Goal: Task Accomplishment & Management: Complete application form

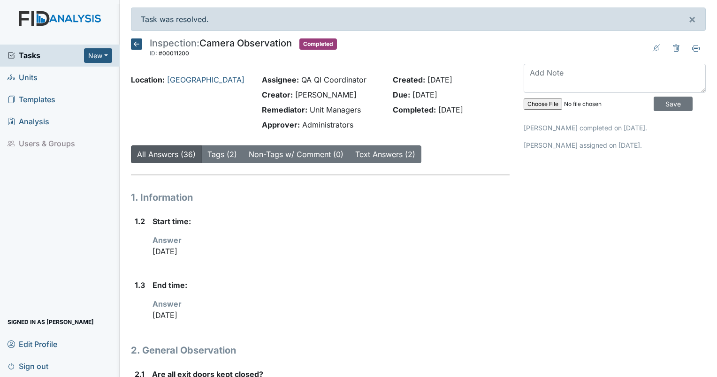
click at [22, 78] on span "Units" at bounding box center [23, 77] width 30 height 15
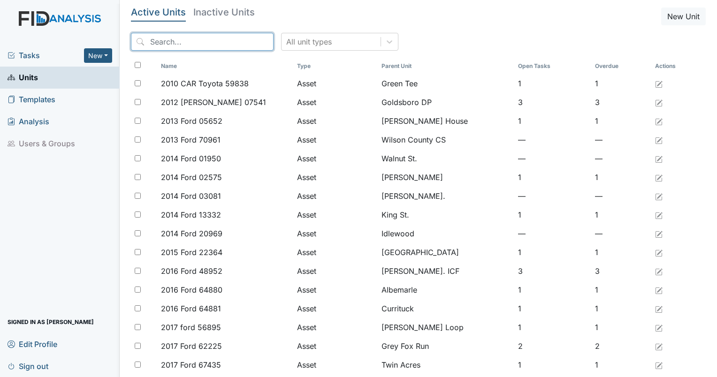
click at [210, 42] on input "search" at bounding box center [202, 42] width 143 height 18
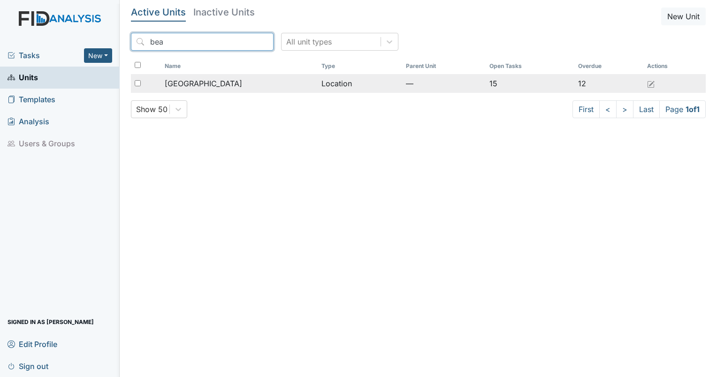
type input "bea"
click at [212, 84] on span "[GEOGRAPHIC_DATA]" at bounding box center [203, 83] width 77 height 11
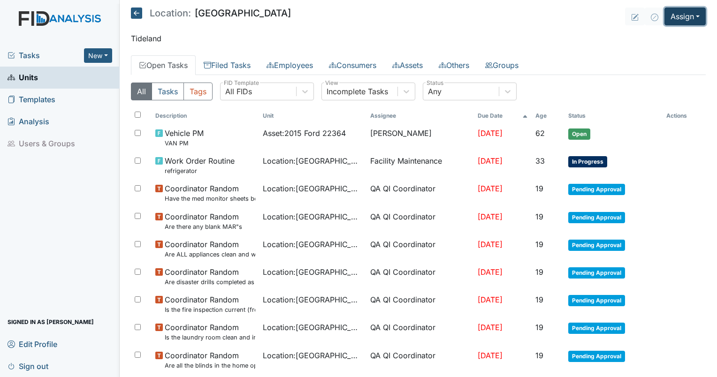
click at [689, 11] on button "Assign" at bounding box center [684, 17] width 41 height 18
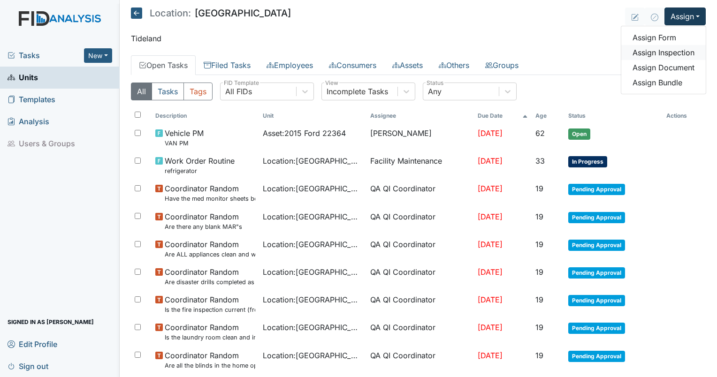
click at [650, 58] on link "Assign Inspection" at bounding box center [663, 52] width 84 height 15
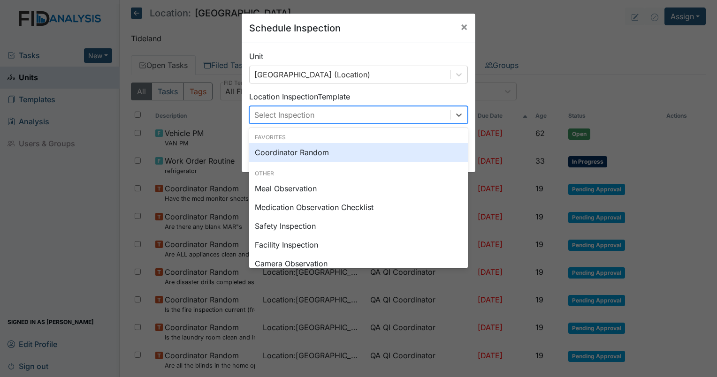
click at [303, 107] on div "Select Inspection" at bounding box center [350, 115] width 200 height 17
click at [296, 147] on div "Coordinator Random" at bounding box center [358, 152] width 219 height 19
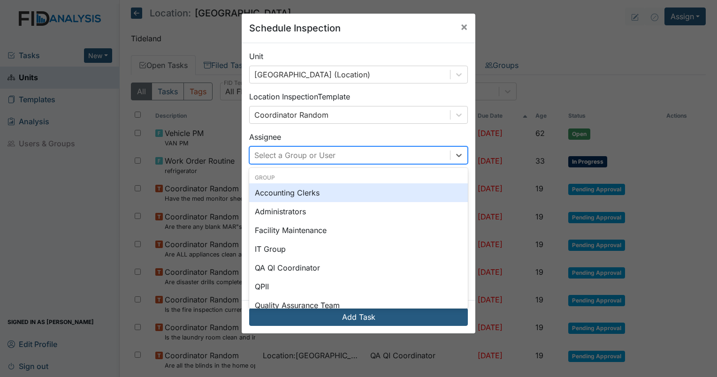
click at [309, 156] on div "Select a Group or User" at bounding box center [294, 155] width 81 height 11
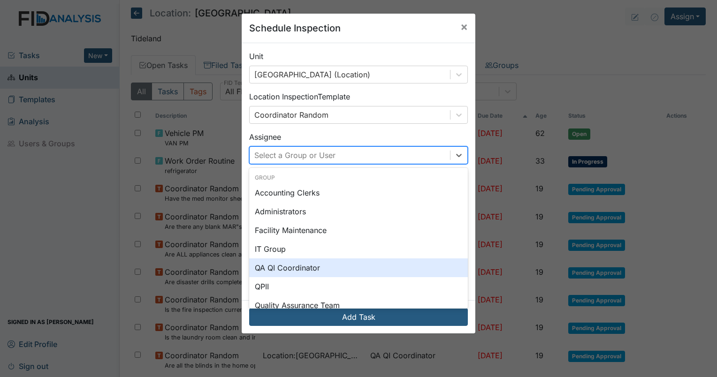
click at [311, 256] on div "IT Group" at bounding box center [358, 249] width 219 height 19
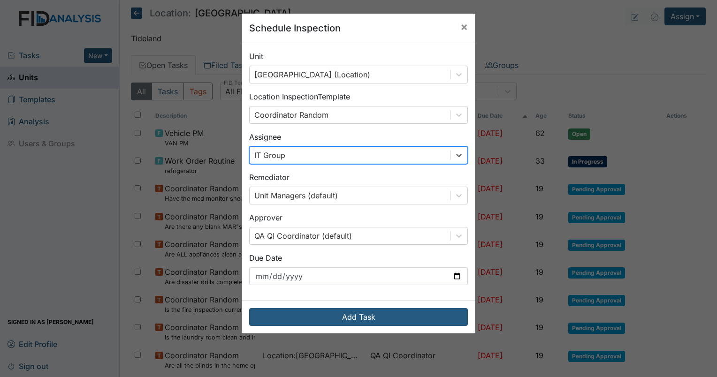
click at [300, 156] on div "IT Group" at bounding box center [350, 155] width 200 height 17
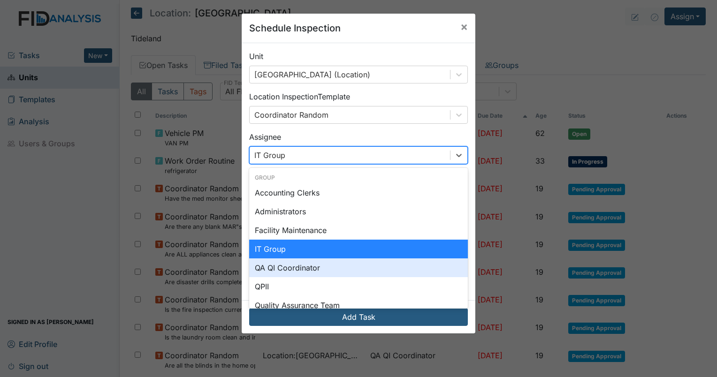
click at [291, 267] on div "QA QI Coordinator" at bounding box center [358, 268] width 219 height 19
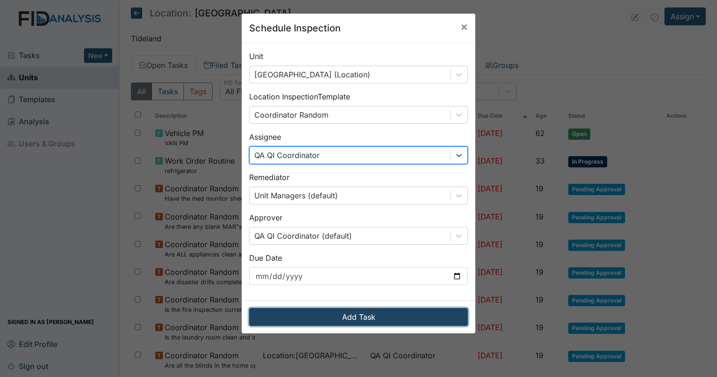
click at [337, 309] on button "Add Task" at bounding box center [358, 317] width 219 height 18
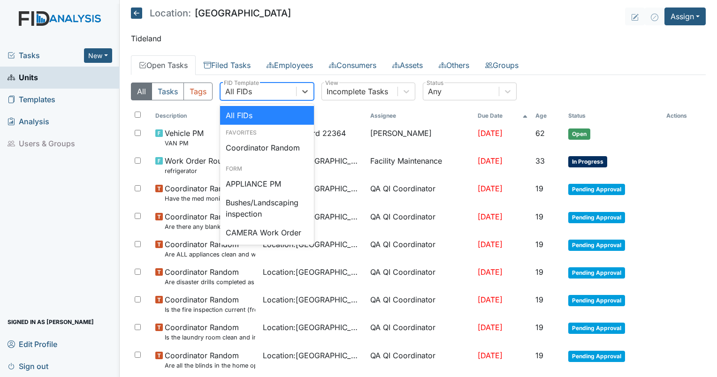
click at [282, 92] on div "All FIDs" at bounding box center [259, 91] width 76 height 17
click at [254, 152] on div "Coordinator Random" at bounding box center [267, 147] width 94 height 19
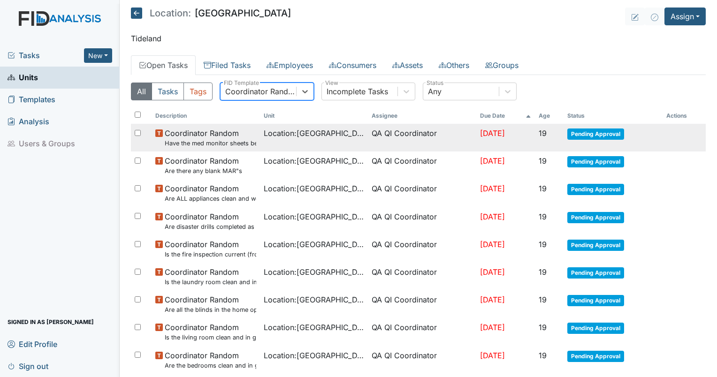
click at [200, 130] on span "Coordinator Random Have the med monitor sheets been filled out?" at bounding box center [211, 138] width 92 height 20
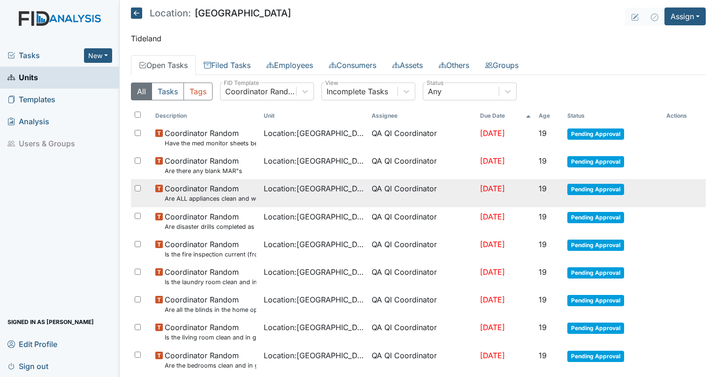
click at [216, 197] on small "Are ALL appliances clean and working properly?" at bounding box center [211, 198] width 92 height 9
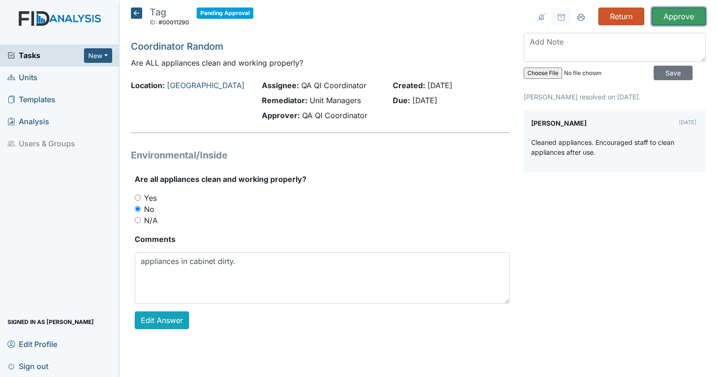
click at [666, 19] on input "Approve" at bounding box center [679, 17] width 54 height 18
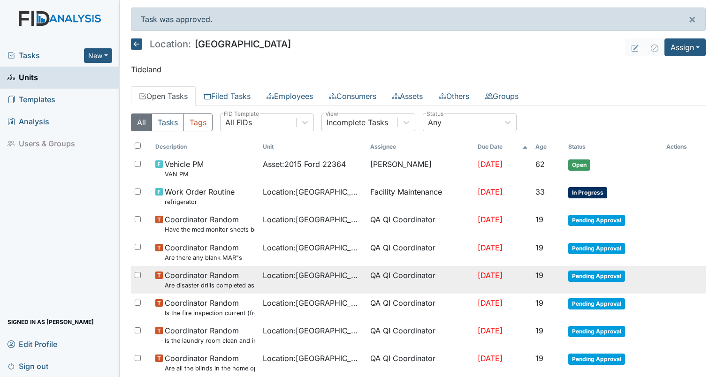
click at [189, 283] on small "Are disaster drills completed as scheduled?" at bounding box center [210, 285] width 91 height 9
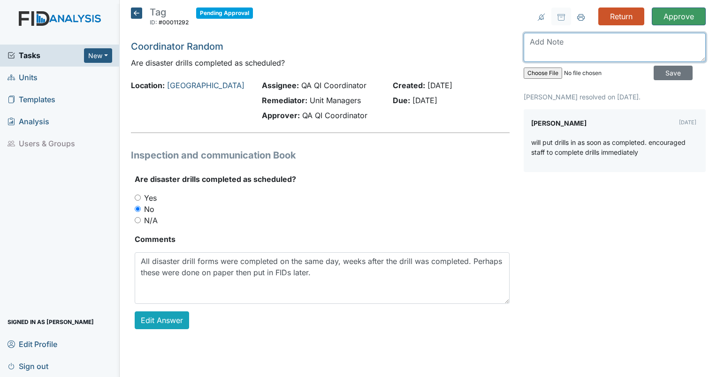
click at [546, 50] on textarea at bounding box center [615, 47] width 182 height 29
click at [134, 11] on icon at bounding box center [136, 13] width 11 height 11
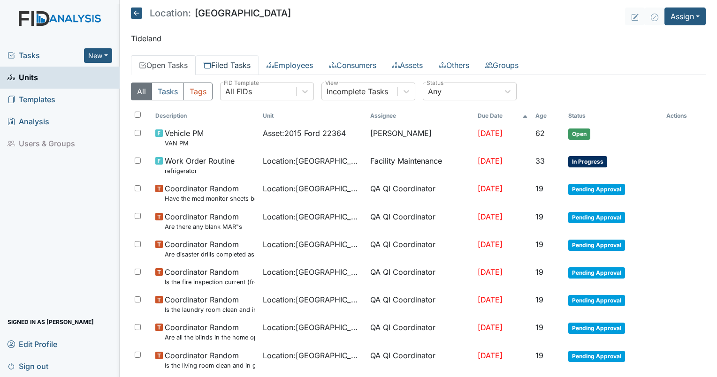
click at [231, 68] on link "Filed Tasks" at bounding box center [227, 65] width 63 height 20
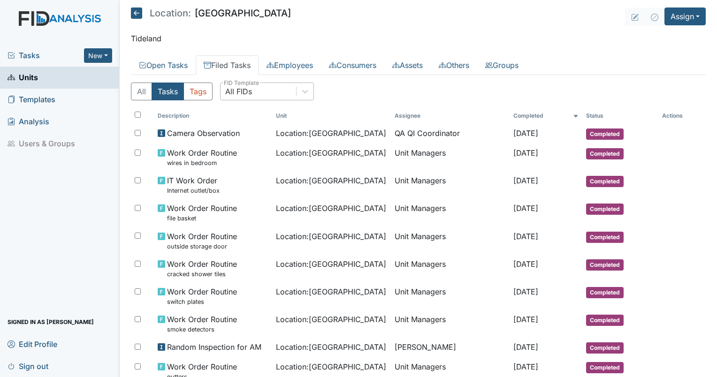
click at [252, 92] on div "All FIDs" at bounding box center [259, 91] width 76 height 17
type input "disaster"
click at [258, 126] on div "Disaster Drill Report" at bounding box center [267, 129] width 94 height 19
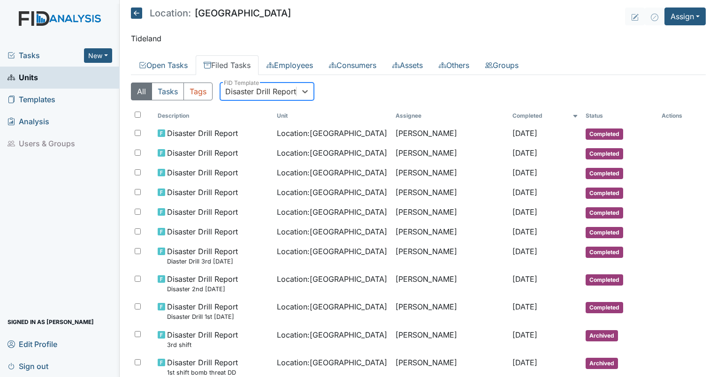
click at [274, 84] on div "Disaster Drill Report" at bounding box center [259, 91] width 76 height 17
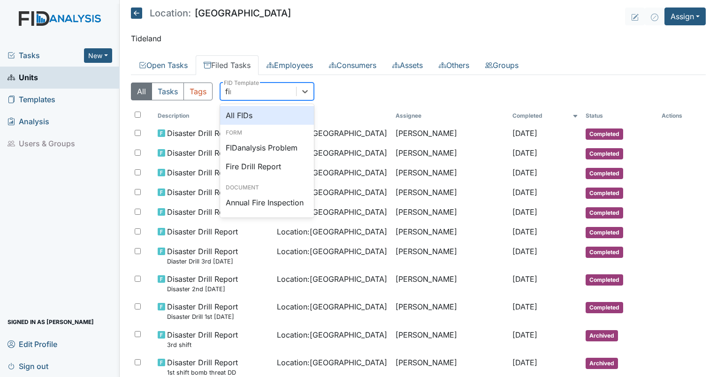
type input "fire"
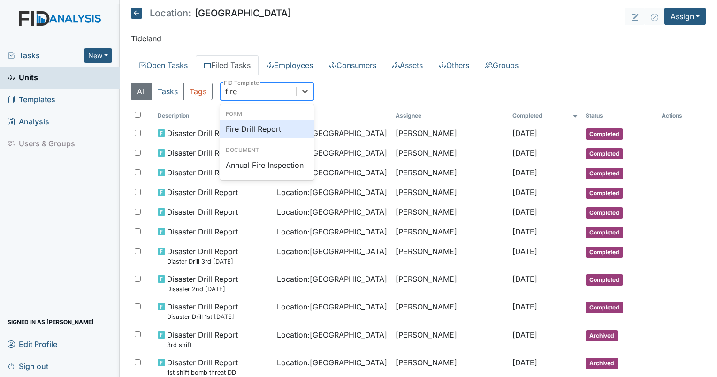
click at [271, 122] on div "Fire Drill Report" at bounding box center [267, 129] width 94 height 19
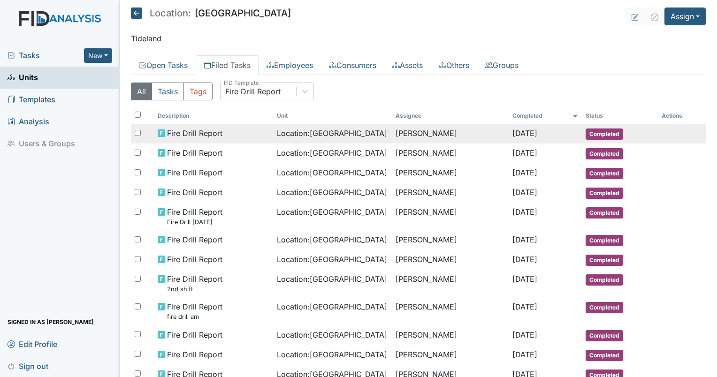
click at [304, 129] on span "Location : Beaufort Heights" at bounding box center [332, 133] width 110 height 11
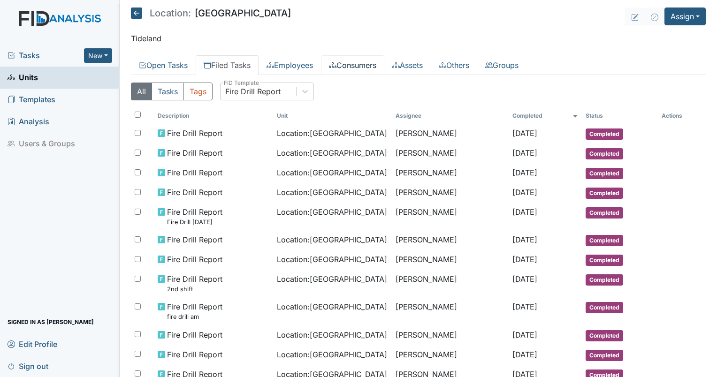
click at [360, 73] on link "Consumers" at bounding box center [352, 65] width 63 height 20
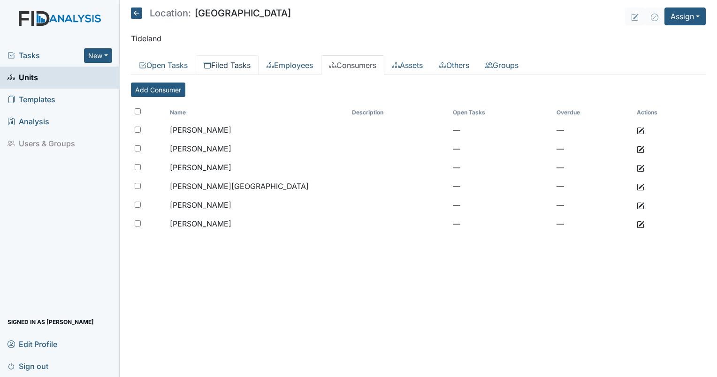
click at [226, 68] on link "Filed Tasks" at bounding box center [227, 65] width 63 height 20
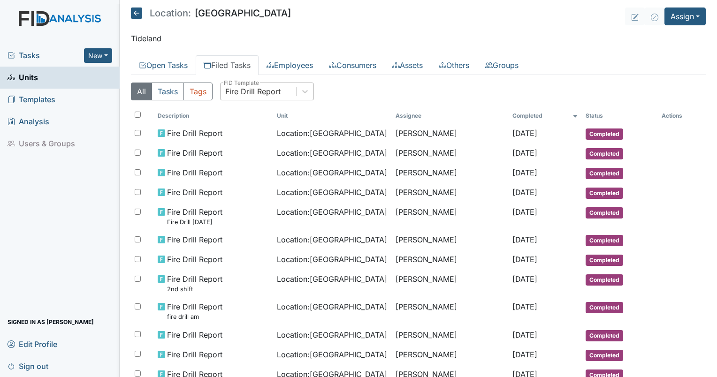
click at [267, 90] on div "Fire Drill Report" at bounding box center [252, 91] width 55 height 11
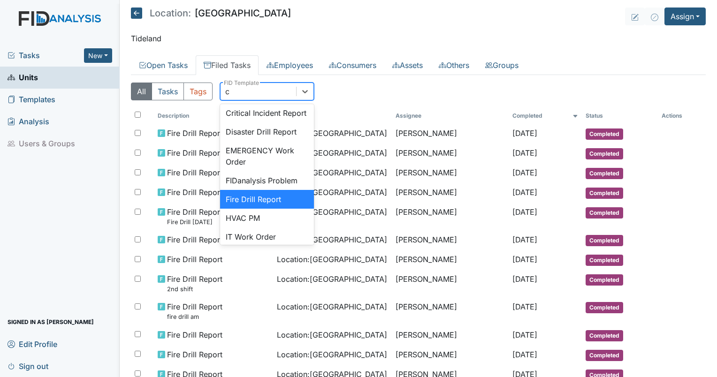
type input "co"
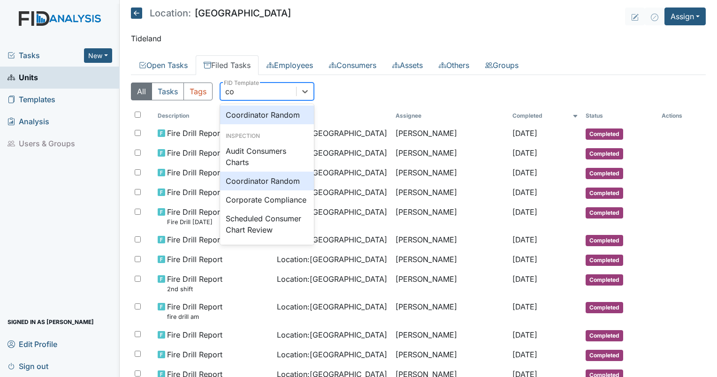
scroll to position [37, 0]
click at [270, 172] on div "Coordinator Random" at bounding box center [267, 181] width 94 height 19
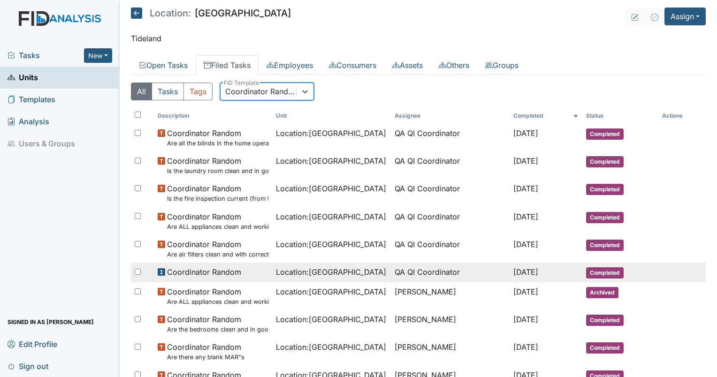
click at [303, 270] on span "Location : Beaufort Heights" at bounding box center [331, 272] width 110 height 11
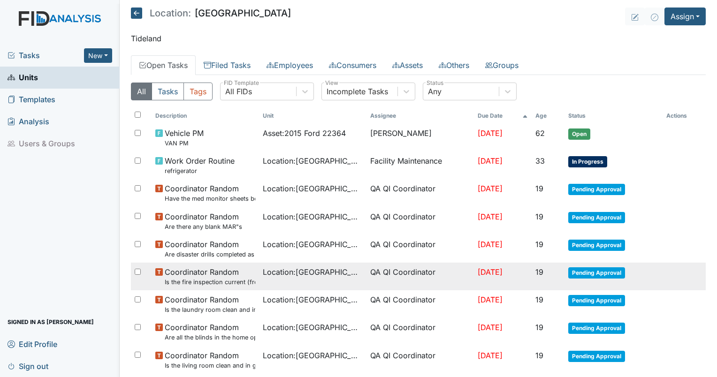
click at [215, 276] on span "Coordinator Random Is the fire inspection current (from the Fire Marshall)?" at bounding box center [210, 277] width 91 height 20
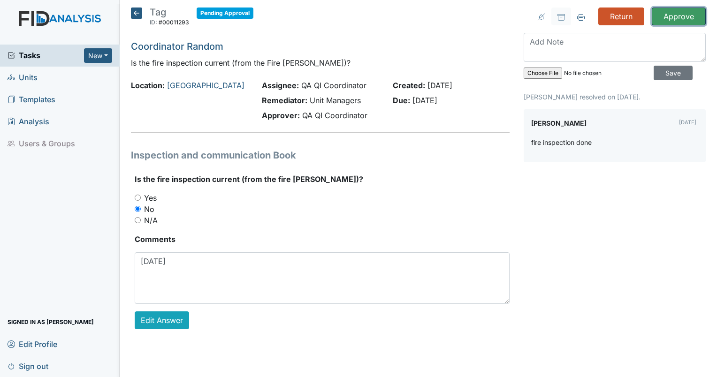
click at [679, 15] on input "Approve" at bounding box center [679, 17] width 54 height 18
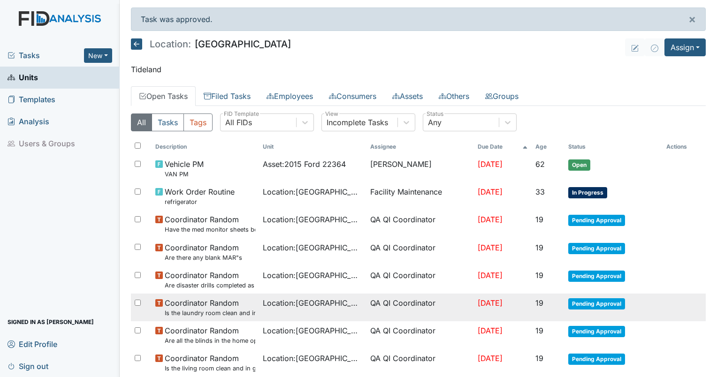
click at [216, 309] on small "Is the laundry room clean and in good repair?" at bounding box center [210, 313] width 91 height 9
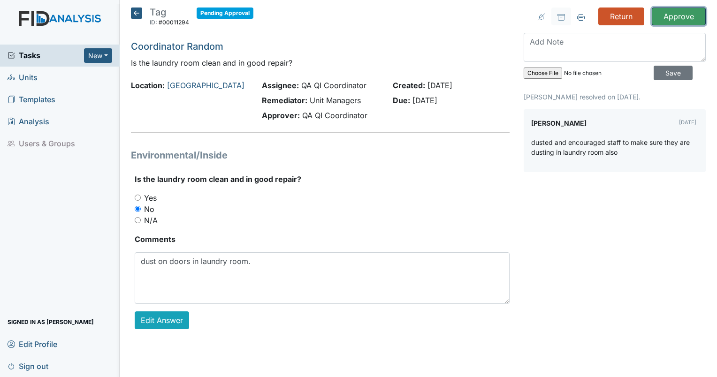
click at [674, 21] on input "Approve" at bounding box center [679, 17] width 54 height 18
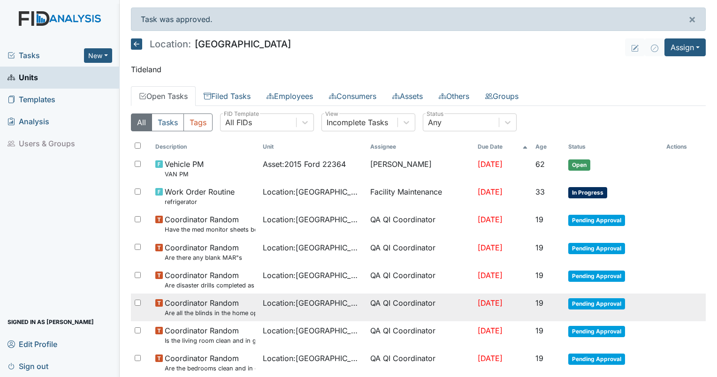
click at [193, 312] on small "Are all the blinds in the home operational and clean?" at bounding box center [210, 313] width 91 height 9
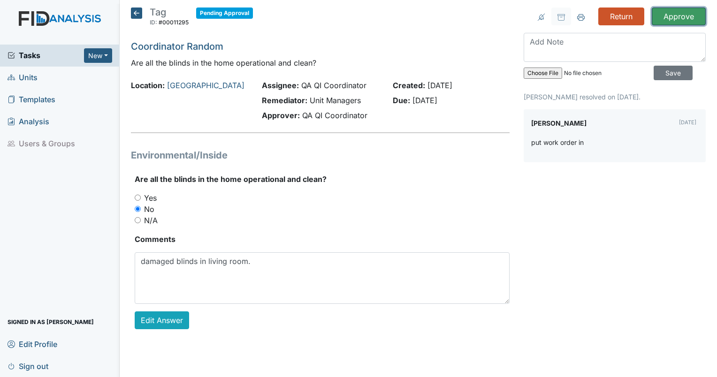
click at [674, 19] on input "Approve" at bounding box center [679, 17] width 54 height 18
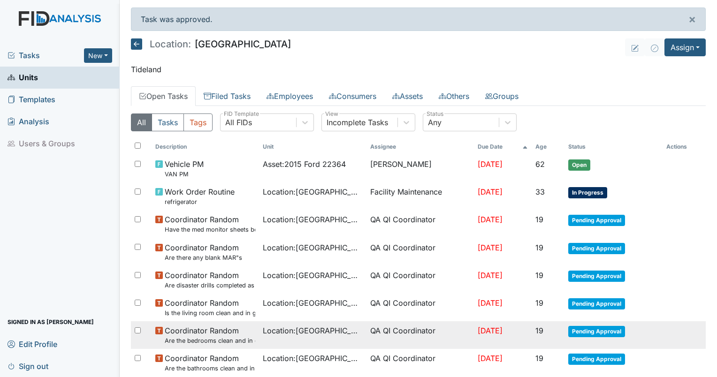
click at [188, 343] on small "Are the bedrooms clean and in good repair?" at bounding box center [210, 340] width 91 height 9
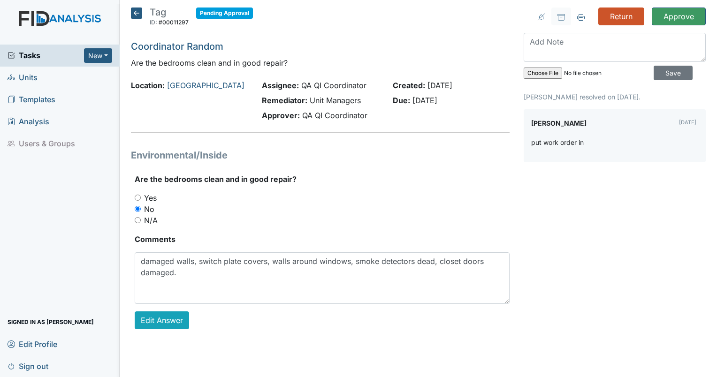
click at [139, 13] on icon at bounding box center [136, 13] width 11 height 11
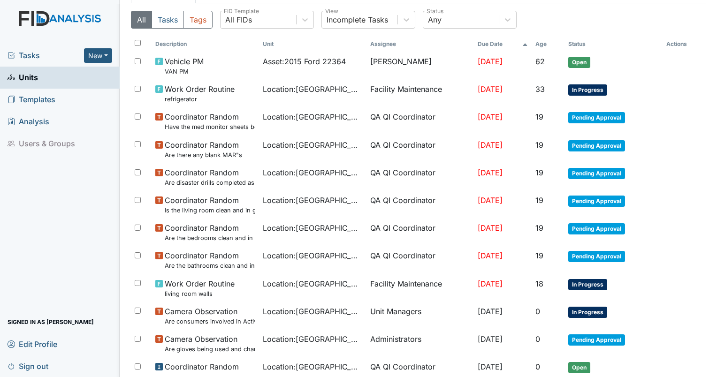
scroll to position [88, 0]
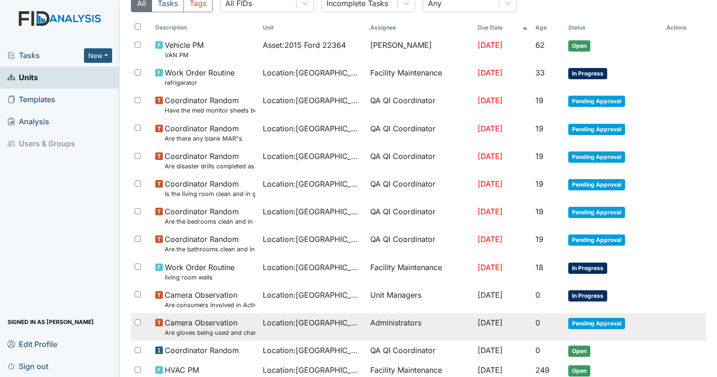
click at [259, 330] on td "Location : [GEOGRAPHIC_DATA]" at bounding box center [312, 327] width 107 height 28
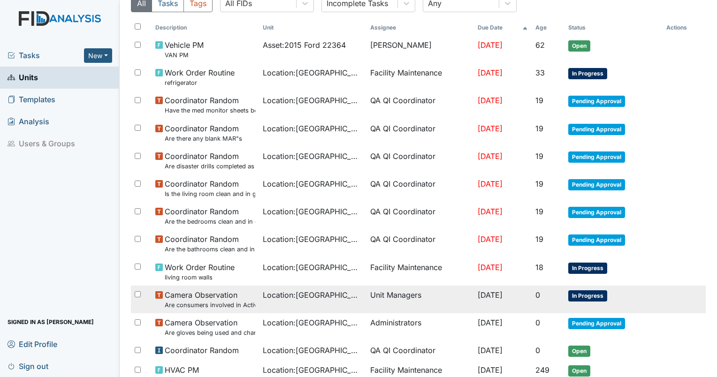
click at [393, 295] on td "Unit Managers" at bounding box center [419, 300] width 107 height 28
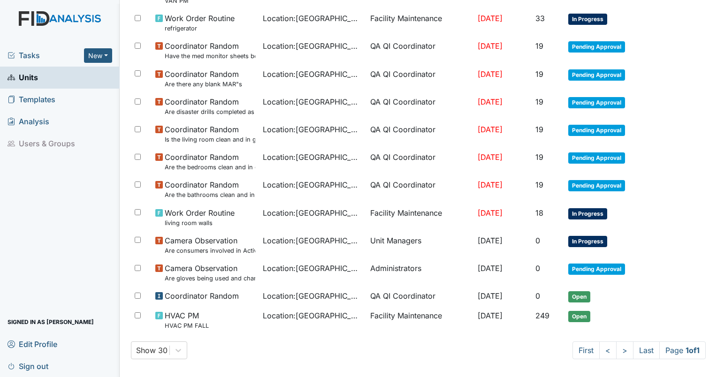
scroll to position [146, 0]
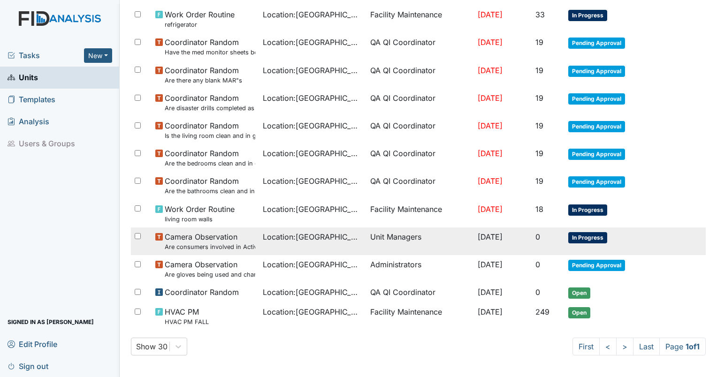
click at [206, 235] on span "Camera Observation Are consumers involved in Active Treatment?" at bounding box center [210, 241] width 91 height 20
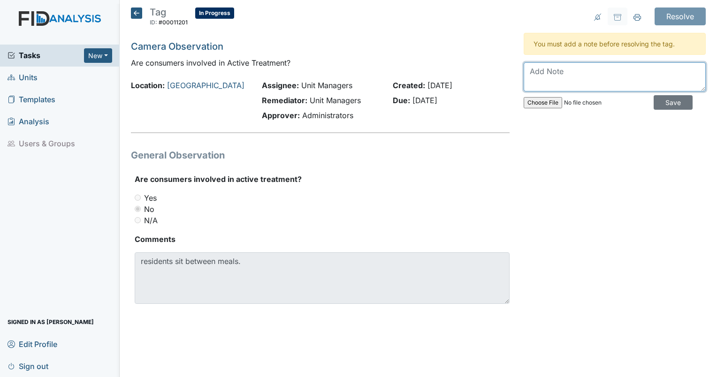
click at [587, 75] on textarea at bounding box center [615, 76] width 182 height 29
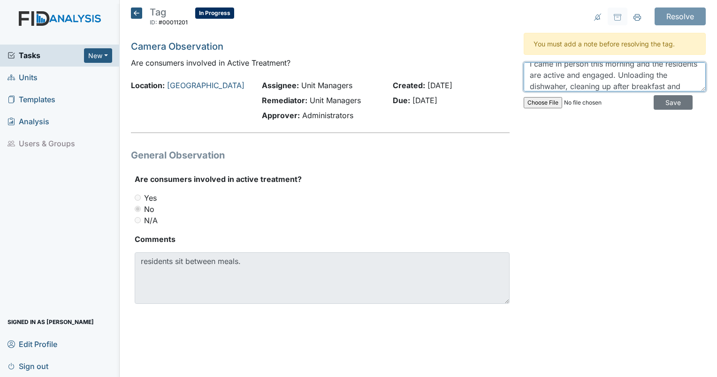
scroll to position [19, 0]
type textarea "I came in person this morning and the residents are active and engaged. Unloadi…"
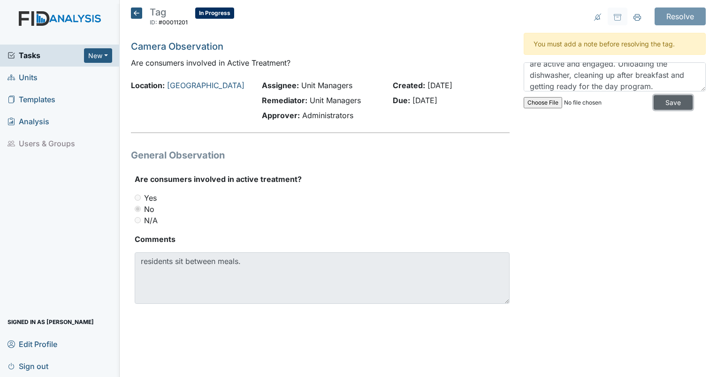
click at [666, 108] on input "Save" at bounding box center [673, 102] width 39 height 15
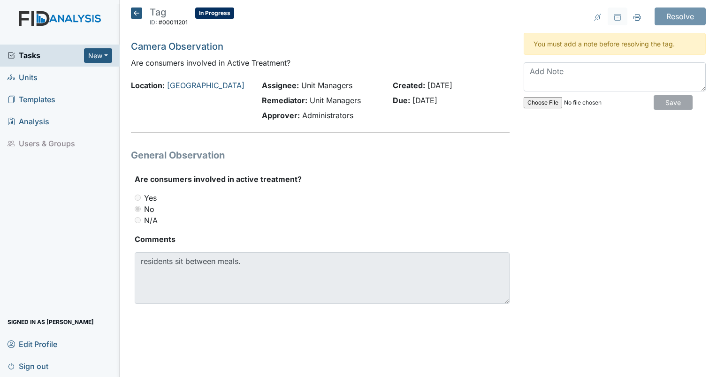
scroll to position [0, 0]
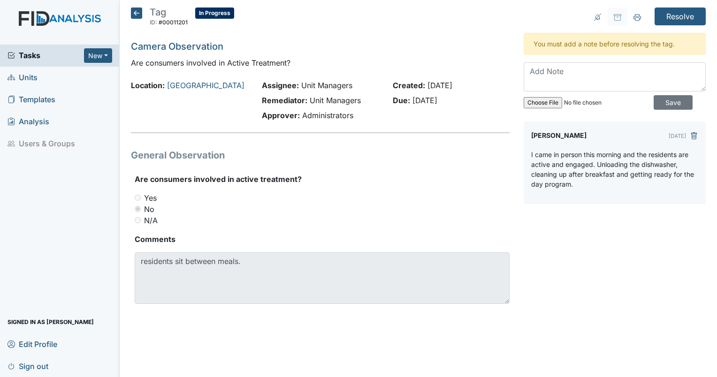
click at [131, 16] on icon at bounding box center [136, 13] width 11 height 11
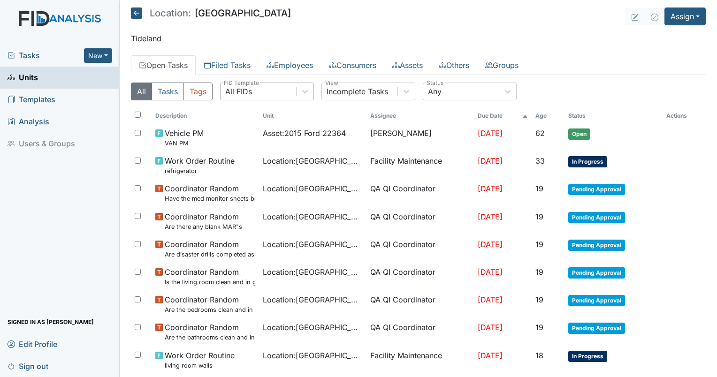
click at [281, 96] on div "All FIDs" at bounding box center [259, 91] width 76 height 17
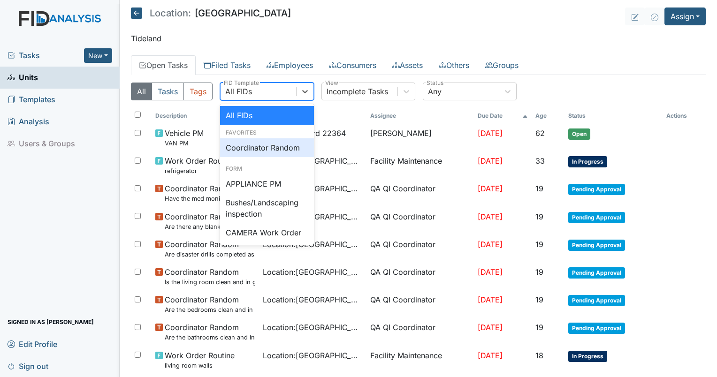
click at [280, 145] on div "Coordinator Random" at bounding box center [267, 147] width 94 height 19
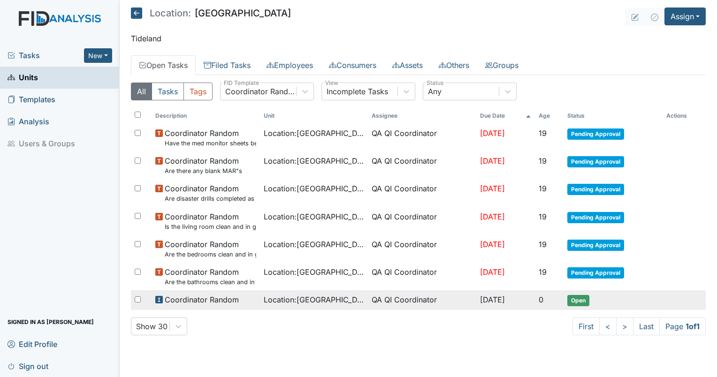
click at [299, 297] on span "Location : Beaufort Heights" at bounding box center [314, 299] width 101 height 11
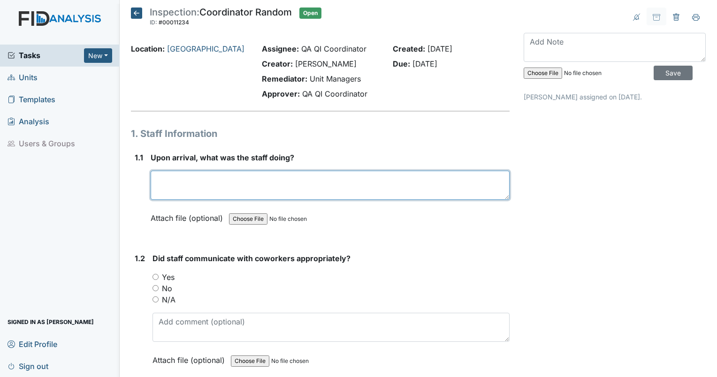
click at [191, 185] on textarea at bounding box center [330, 185] width 359 height 29
type textarea "staff was engaged with residents who were cleaning up after breakfast. It is a …"
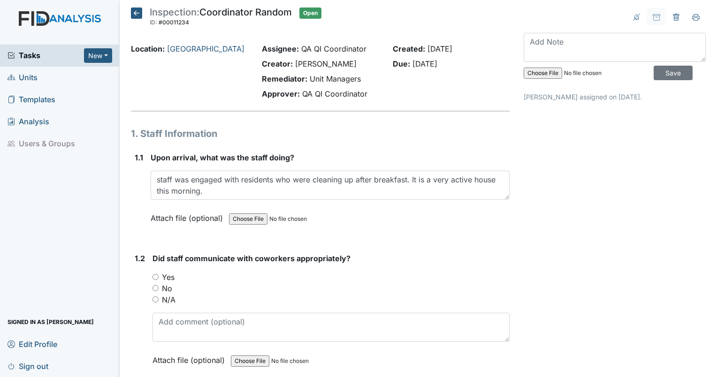
click at [155, 276] on input "Yes" at bounding box center [156, 277] width 6 height 6
radio input "true"
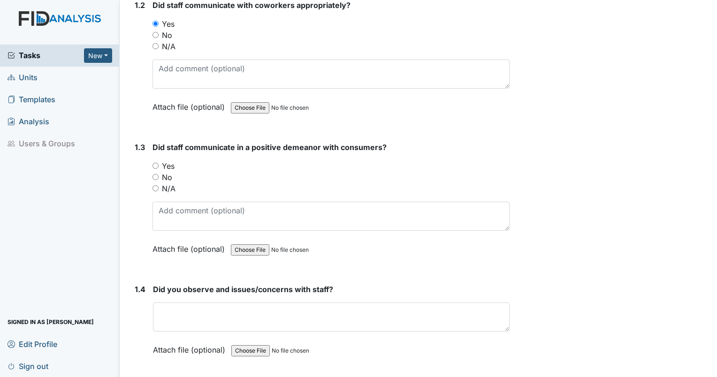
scroll to position [261, 0]
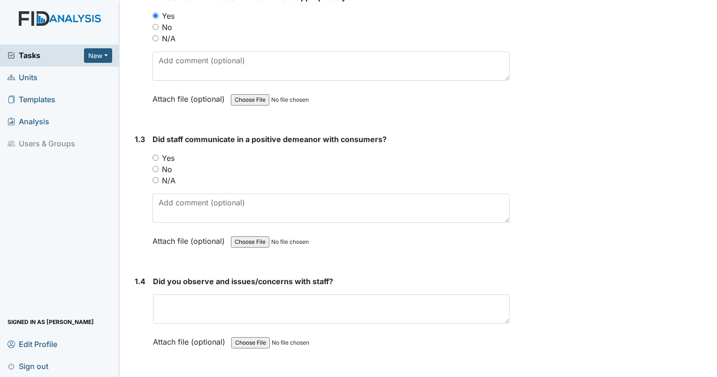
click at [157, 156] on input "Yes" at bounding box center [156, 158] width 6 height 6
radio input "true"
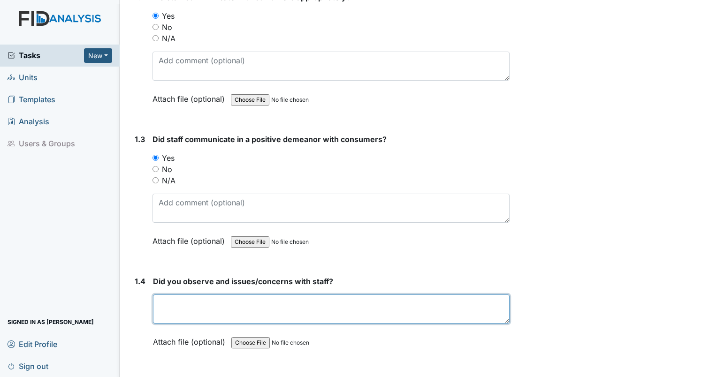
click at [224, 313] on textarea at bounding box center [331, 309] width 357 height 29
click at [238, 314] on textarea at bounding box center [331, 309] width 357 height 29
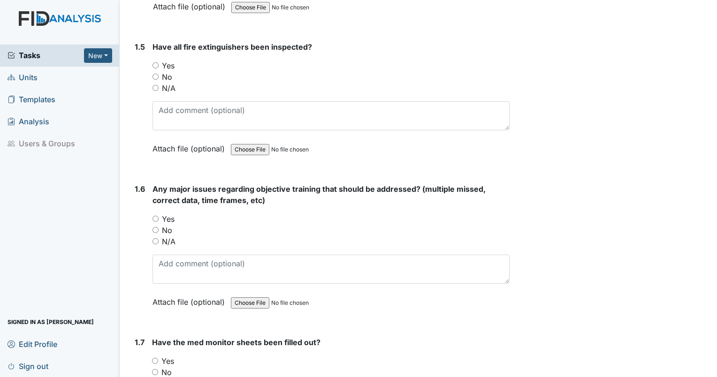
scroll to position [589, 0]
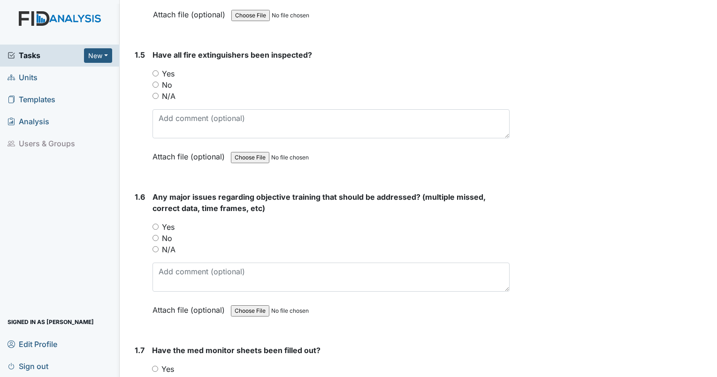
type textarea "none"
click at [158, 71] on input "Yes" at bounding box center [156, 73] width 6 height 6
radio input "true"
click at [181, 221] on div "Yes" at bounding box center [331, 226] width 357 height 11
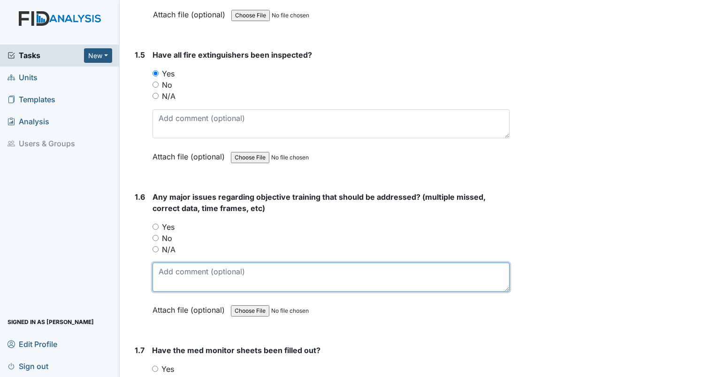
drag, startPoint x: 296, startPoint y: 265, endPoint x: 296, endPoint y: 326, distance: 60.5
click at [296, 326] on form "Any major issues regarding objective training that should be addressed? (multip…" at bounding box center [331, 260] width 357 height 138
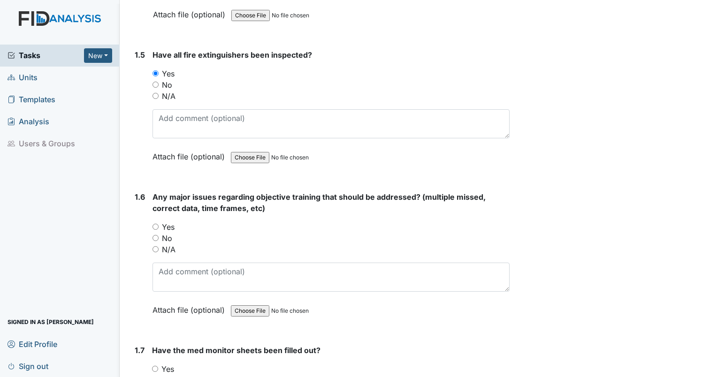
click at [154, 368] on input "Yes" at bounding box center [155, 369] width 6 height 6
radio input "true"
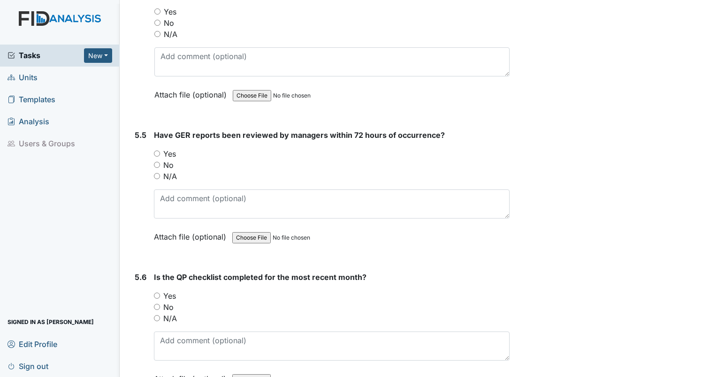
scroll to position [6748, 0]
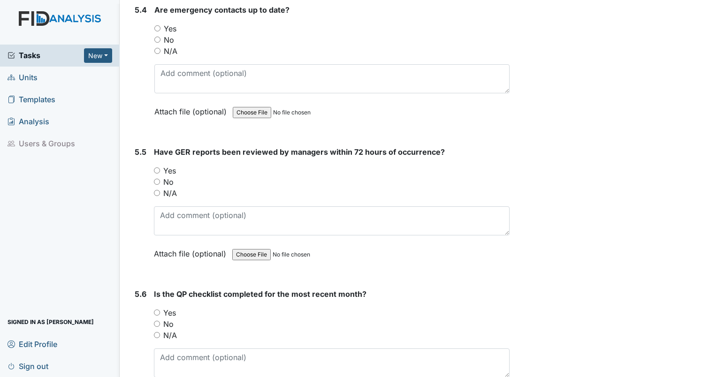
click at [157, 179] on input "No" at bounding box center [157, 182] width 6 height 6
radio input "true"
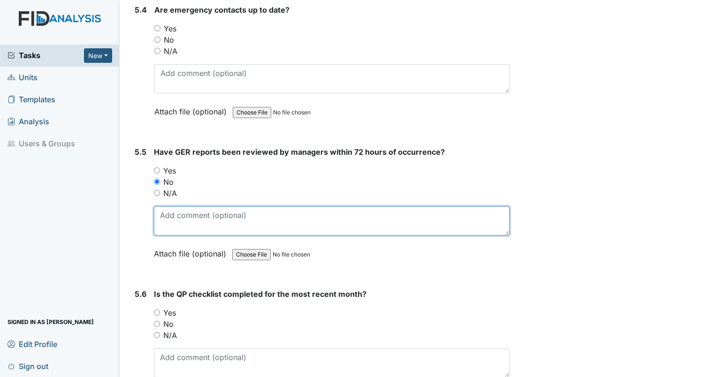
click at [179, 206] on textarea at bounding box center [332, 220] width 356 height 29
type textarea "9/10 GER not reviewed."
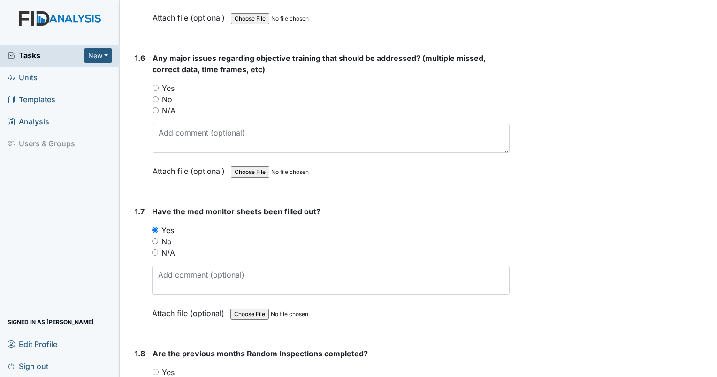
scroll to position [711, 0]
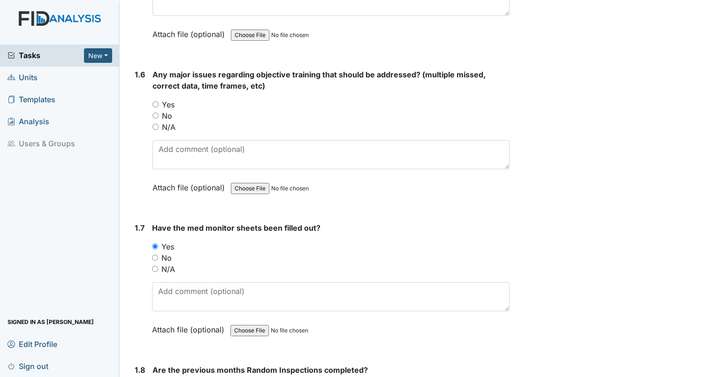
click at [154, 113] on input "No" at bounding box center [156, 116] width 6 height 6
radio input "true"
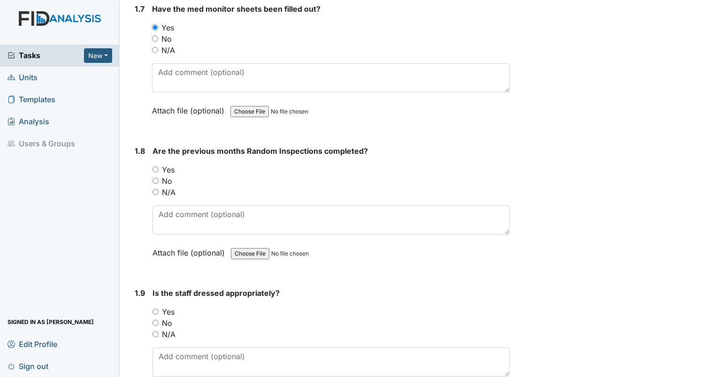
scroll to position [943, 0]
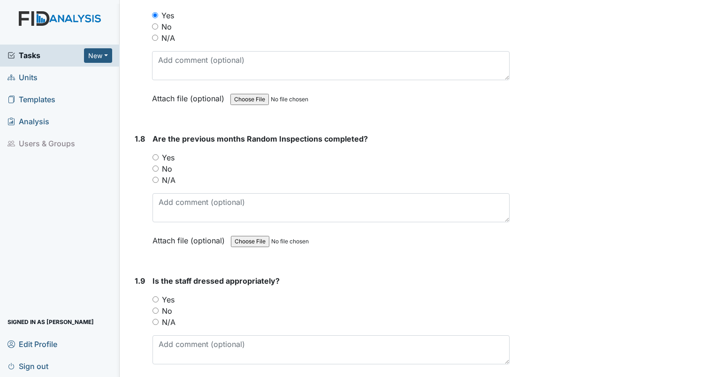
click at [153, 155] on input "Yes" at bounding box center [156, 157] width 6 height 6
radio input "true"
click at [154, 297] on input "Yes" at bounding box center [156, 300] width 6 height 6
radio input "true"
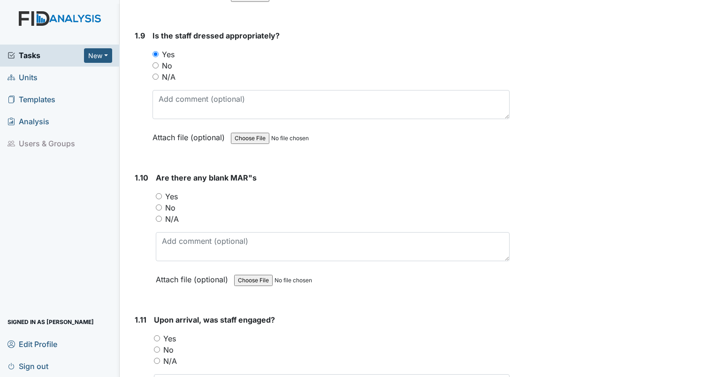
scroll to position [1221, 0]
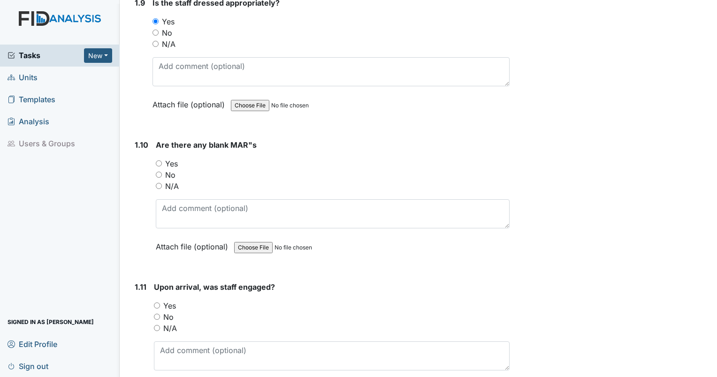
click at [157, 160] on input "Yes" at bounding box center [159, 163] width 6 height 6
radio input "true"
click at [199, 194] on div "Are there any blank MAR"s You must select one of the below options. Yes No N/A …" at bounding box center [333, 199] width 354 height 120
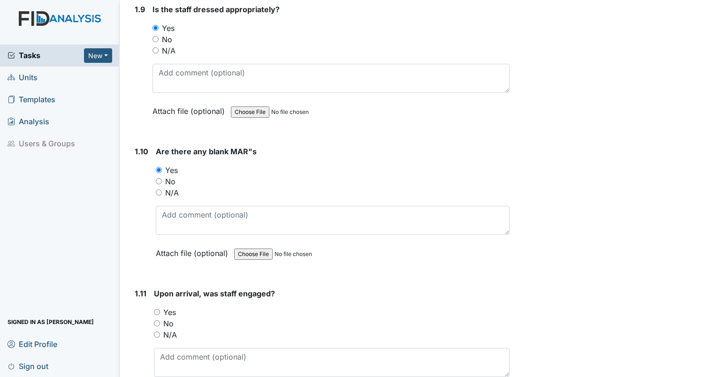
click at [206, 199] on div "Are there any blank MAR"s You must select one of the below options. Yes No N/A …" at bounding box center [333, 206] width 354 height 120
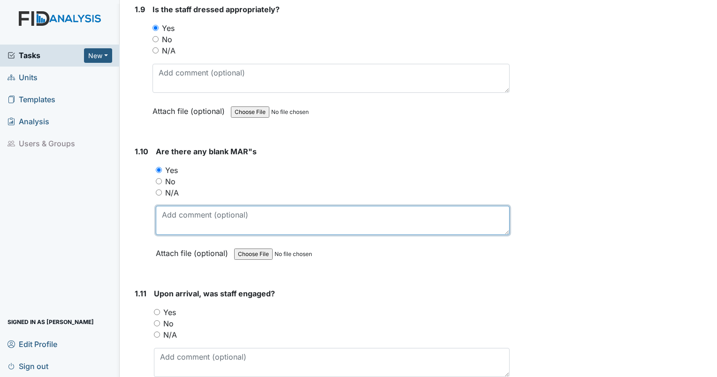
click at [213, 208] on textarea at bounding box center [333, 220] width 354 height 29
type textarea "CL [MEDICAL_DATA] 9/16 blank"
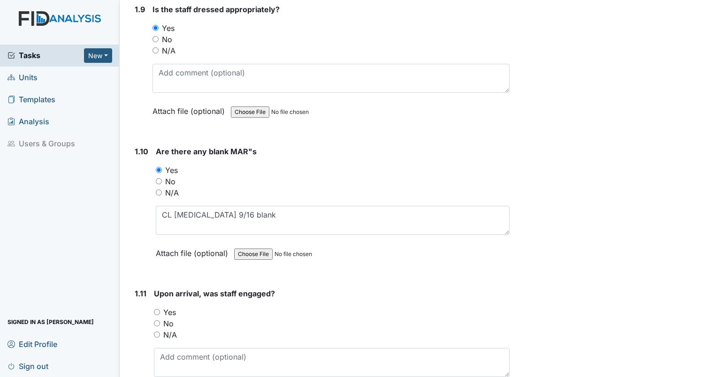
click at [157, 309] on input "Yes" at bounding box center [157, 312] width 6 height 6
radio input "true"
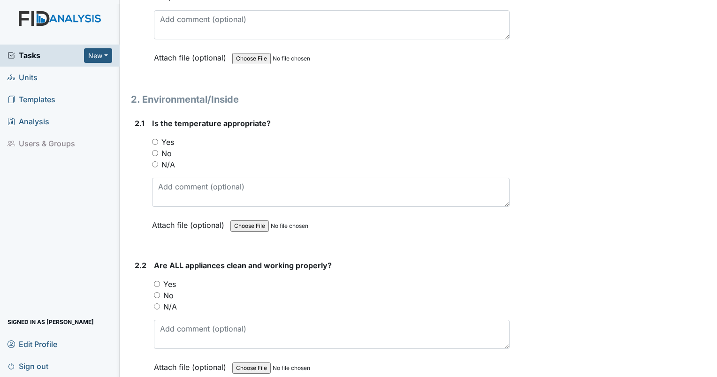
scroll to position [1571, 0]
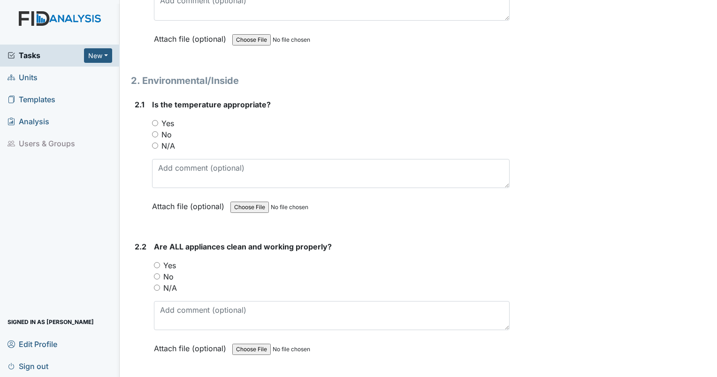
click at [160, 118] on div "Yes" at bounding box center [331, 123] width 358 height 11
click at [154, 120] on input "Yes" at bounding box center [155, 123] width 6 height 6
radio input "true"
click at [155, 274] on input "No" at bounding box center [157, 277] width 6 height 6
radio input "true"
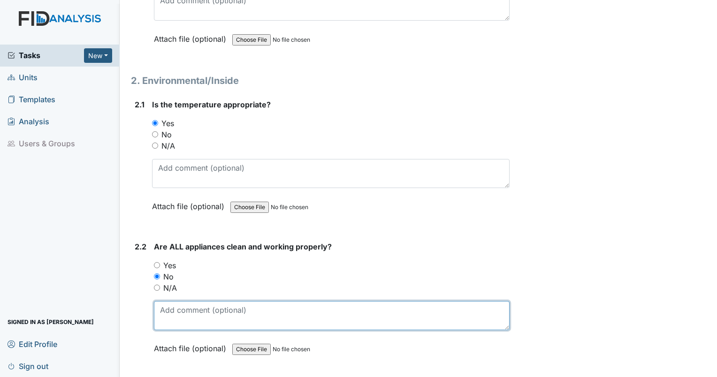
click at [171, 310] on textarea at bounding box center [332, 315] width 356 height 29
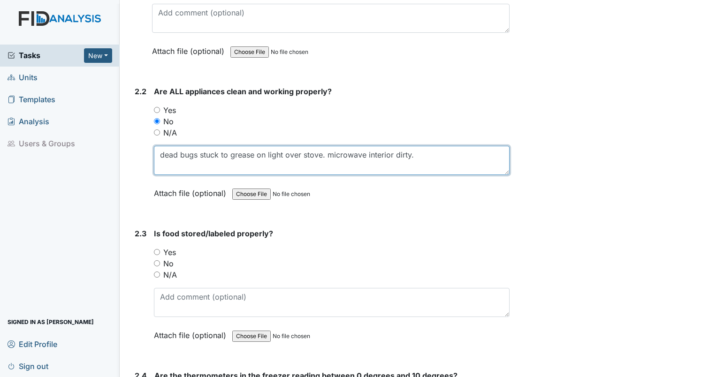
scroll to position [1792, 0]
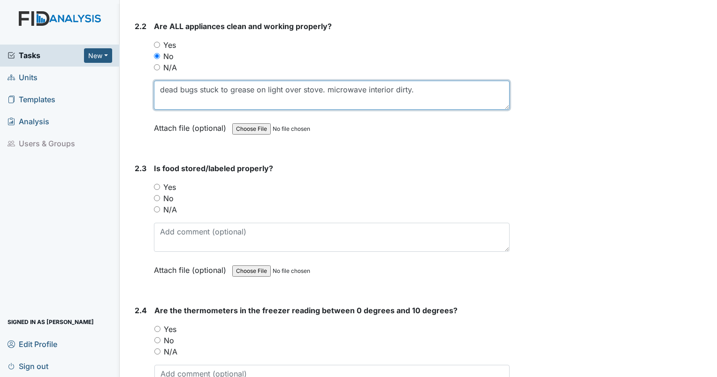
type textarea "dead bugs stuck to grease on light over stove. microwave interior dirty."
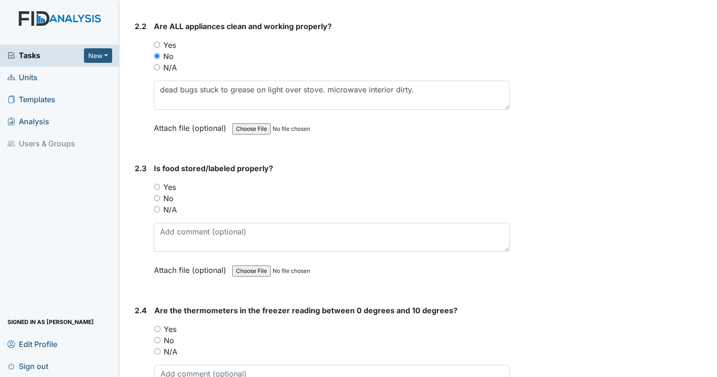
click at [156, 195] on input "No" at bounding box center [157, 198] width 6 height 6
radio input "true"
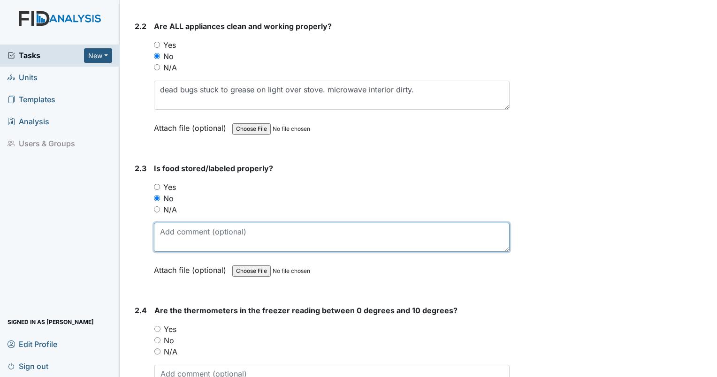
click at [172, 242] on textarea at bounding box center [332, 237] width 356 height 29
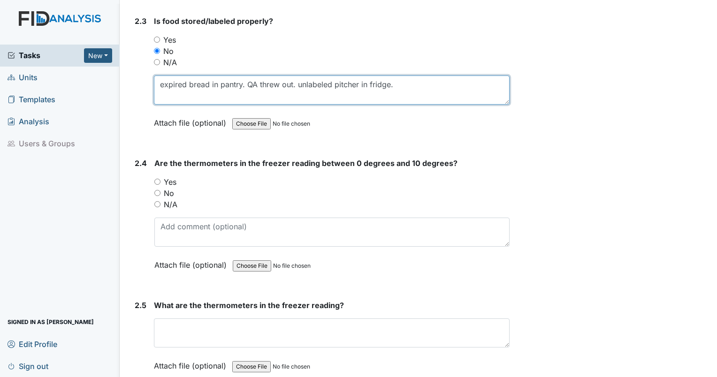
scroll to position [1947, 0]
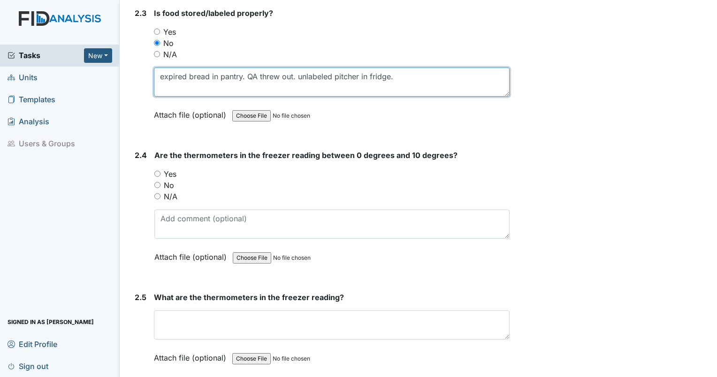
type textarea "expired bread in pantry. QA threw out. unlabeled pitcher in fridge."
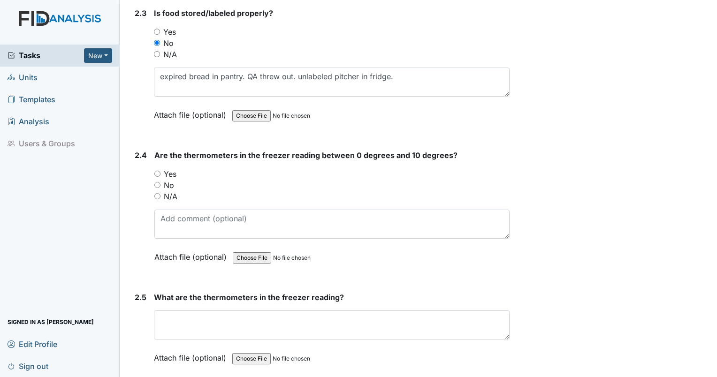
click at [158, 171] on input "Yes" at bounding box center [157, 174] width 6 height 6
radio input "true"
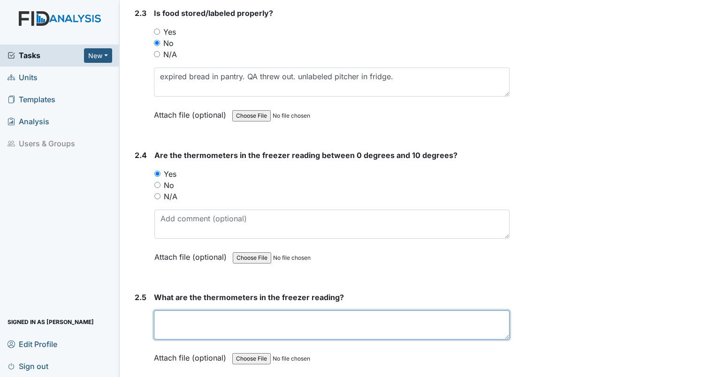
click at [216, 319] on textarea at bounding box center [332, 325] width 356 height 29
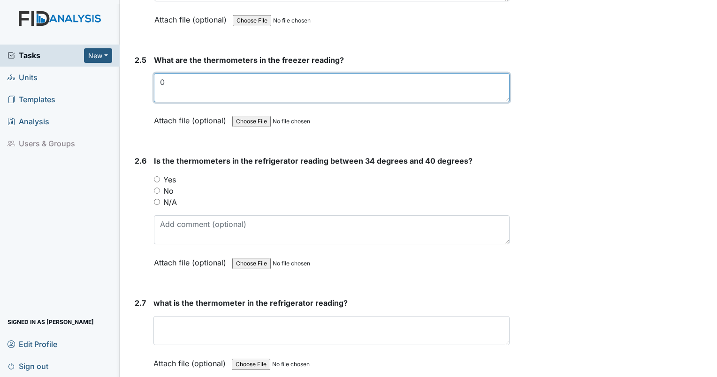
scroll to position [2192, 0]
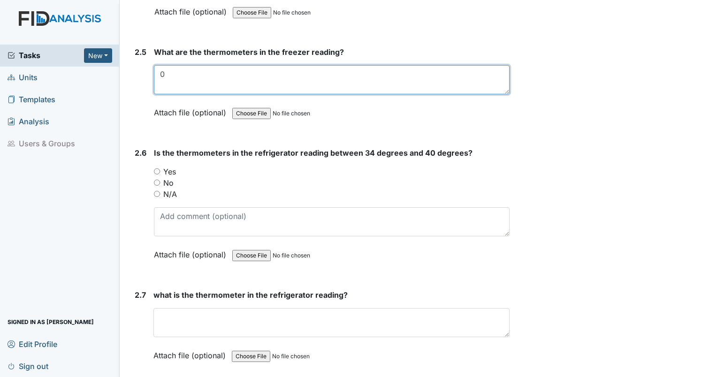
type textarea "0"
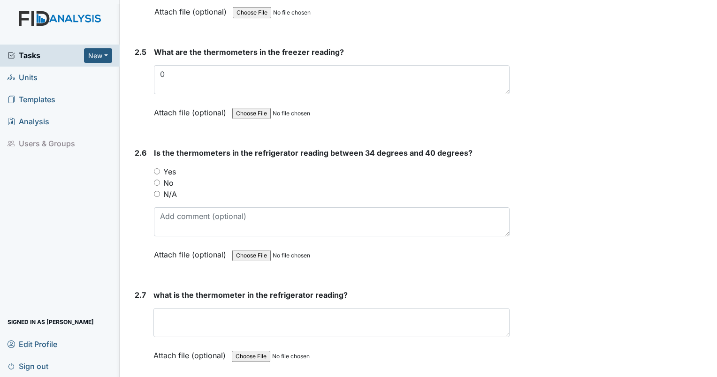
click at [157, 168] on input "Yes" at bounding box center [157, 171] width 6 height 6
radio input "true"
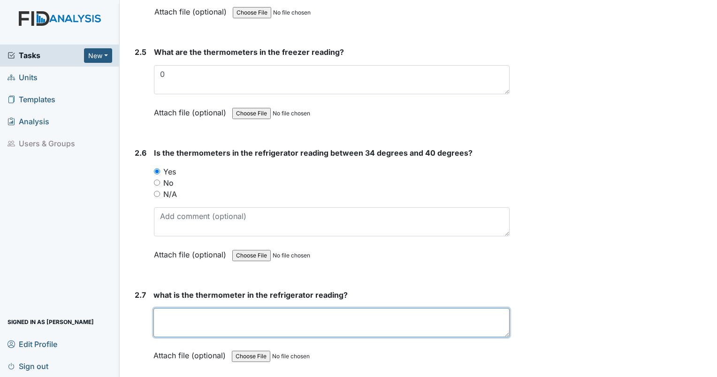
click at [234, 318] on textarea at bounding box center [331, 322] width 356 height 29
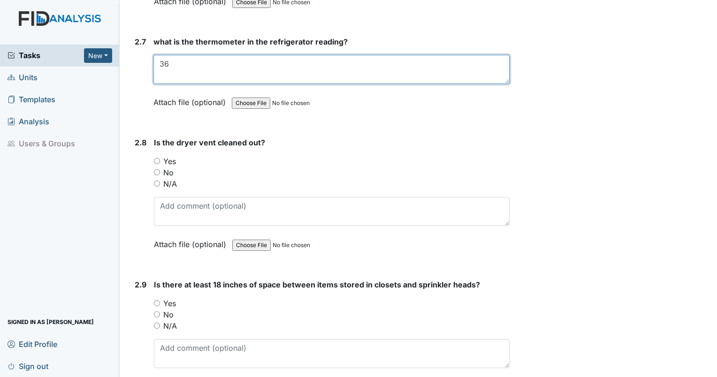
scroll to position [2463, 0]
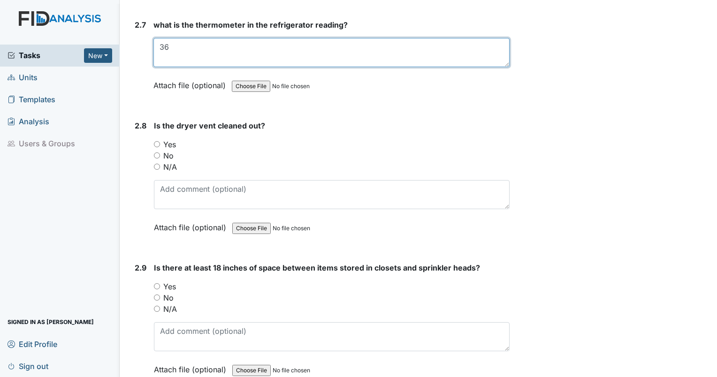
type textarea "36"
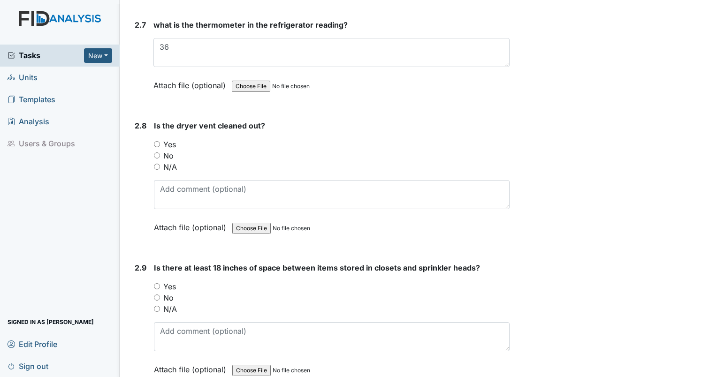
click at [155, 164] on input "N/A" at bounding box center [157, 167] width 6 height 6
radio input "true"
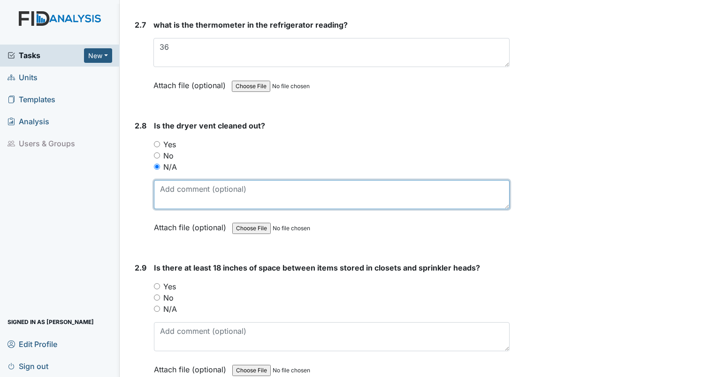
click at [175, 196] on textarea at bounding box center [332, 194] width 356 height 29
type textarea "dryer was running"
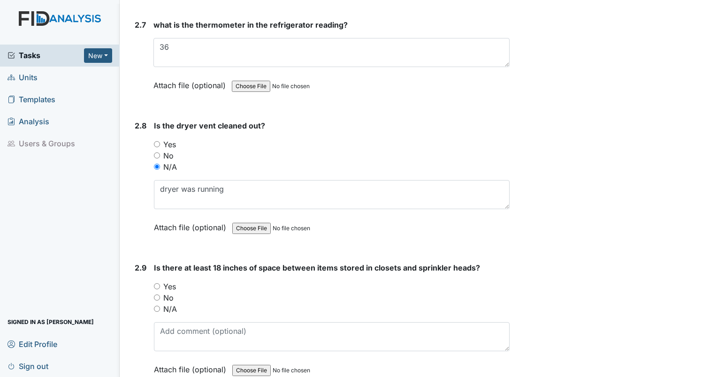
click at [160, 306] on input "N/A" at bounding box center [157, 309] width 6 height 6
radio input "true"
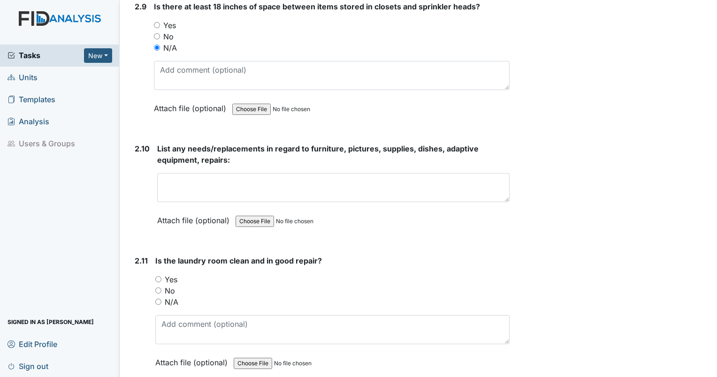
scroll to position [2798, 0]
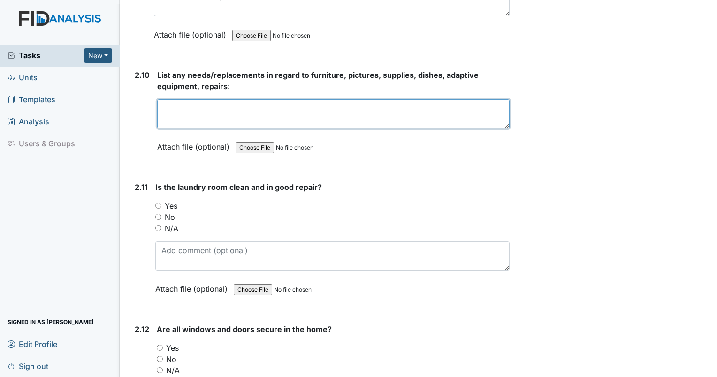
click at [392, 99] on textarea at bounding box center [333, 113] width 352 height 29
type textarea "no new needs."
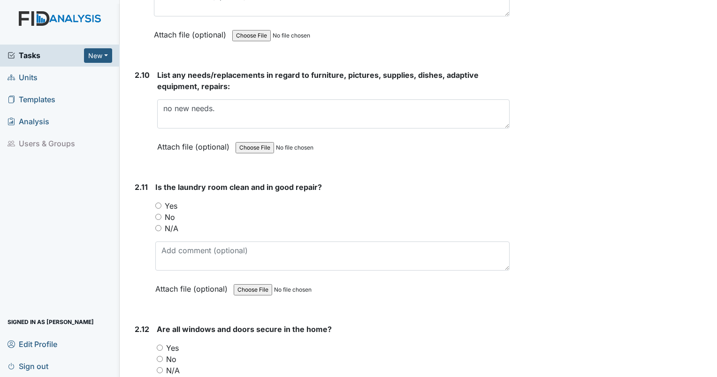
click at [156, 203] on input "Yes" at bounding box center [158, 206] width 6 height 6
radio input "true"
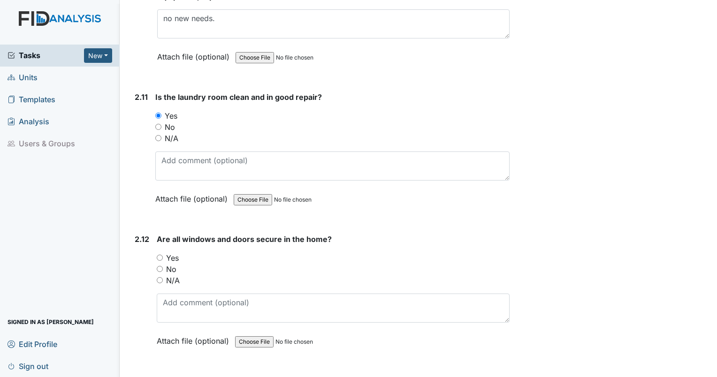
scroll to position [2953, 0]
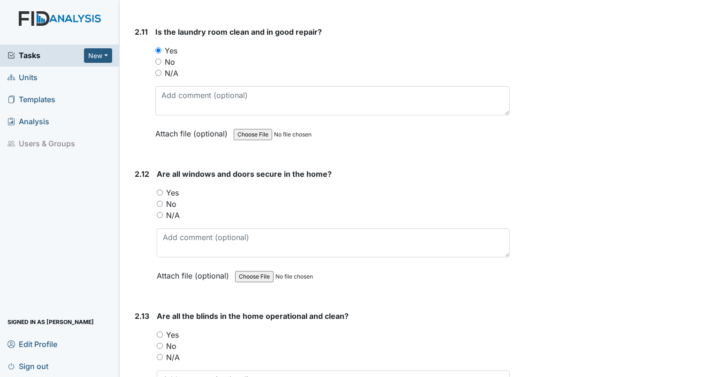
click at [159, 190] on input "Yes" at bounding box center [160, 193] width 6 height 6
radio input "true"
click at [161, 354] on input "N/A" at bounding box center [160, 357] width 6 height 6
radio input "true"
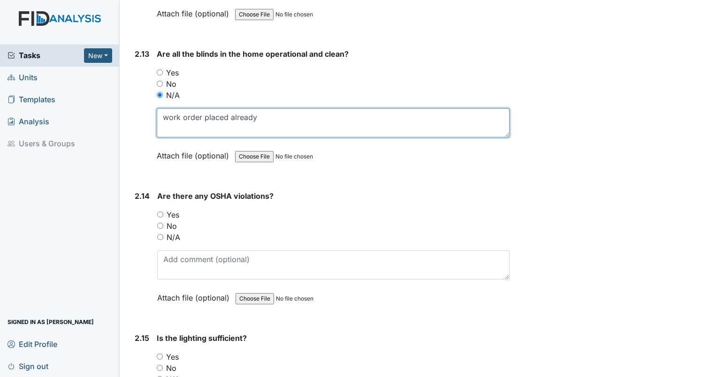
scroll to position [3280, 0]
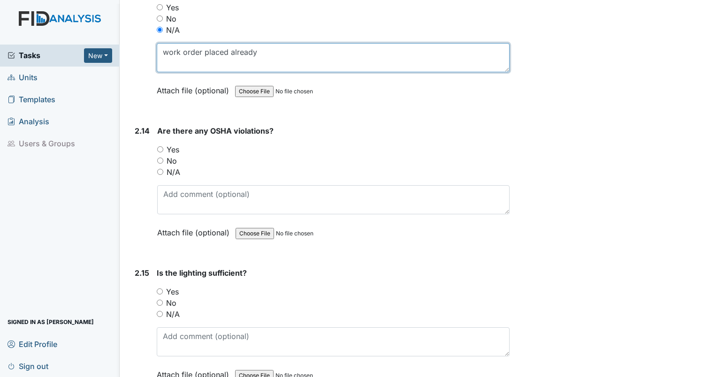
type textarea "work order placed already"
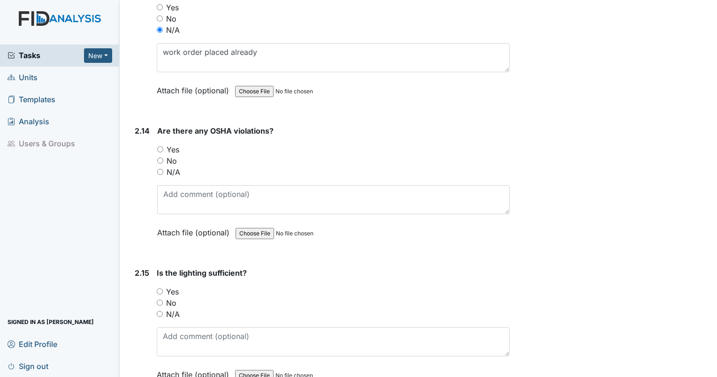
click at [160, 158] on input "No" at bounding box center [160, 161] width 6 height 6
radio input "true"
click at [158, 289] on input "Yes" at bounding box center [160, 292] width 6 height 6
radio input "true"
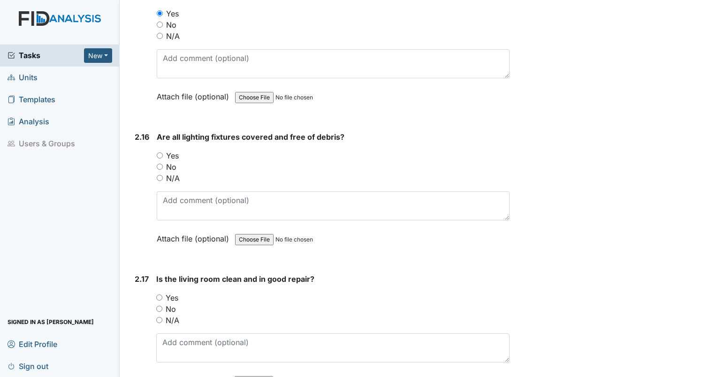
scroll to position [3615, 0]
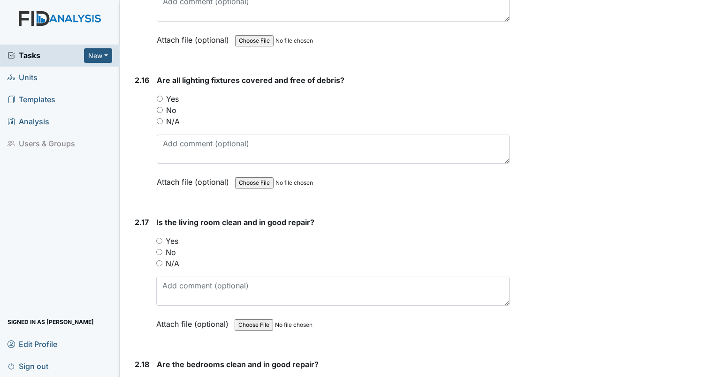
click at [160, 107] on input "No" at bounding box center [160, 110] width 6 height 6
radio input "true"
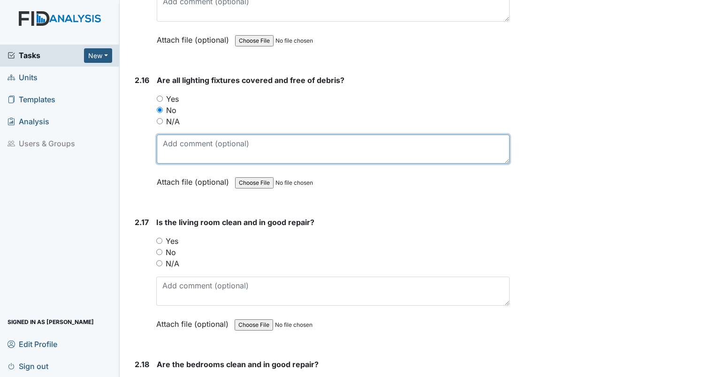
click at [178, 135] on textarea at bounding box center [333, 149] width 353 height 29
type textarea "stove light has dead bugs stuck to it and is greasy."
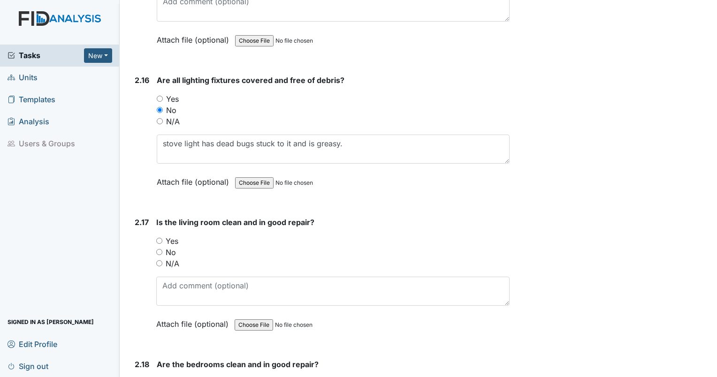
click at [158, 238] on input "Yes" at bounding box center [159, 241] width 6 height 6
radio input "true"
click at [162, 377] on input "Yes" at bounding box center [160, 383] width 6 height 6
radio input "true"
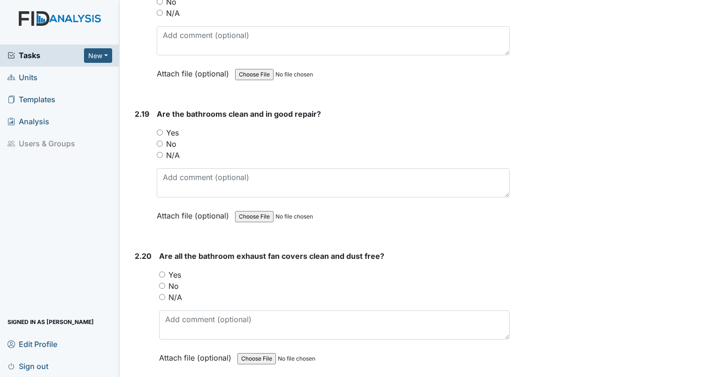
scroll to position [4065, 0]
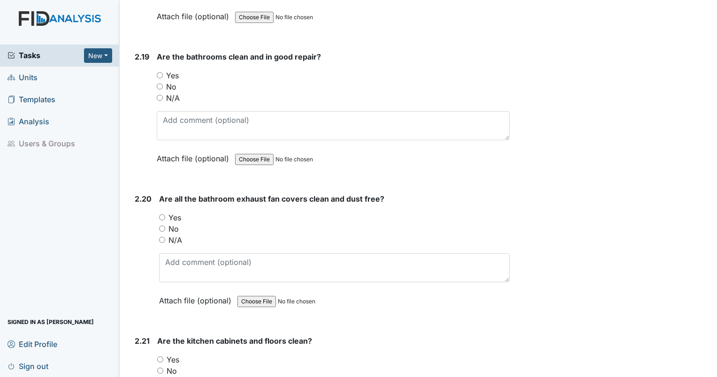
click at [159, 72] on input "Yes" at bounding box center [160, 75] width 6 height 6
radio input "true"
click at [162, 212] on div "Yes" at bounding box center [334, 217] width 351 height 11
click at [161, 214] on input "Yes" at bounding box center [162, 217] width 6 height 6
radio input "true"
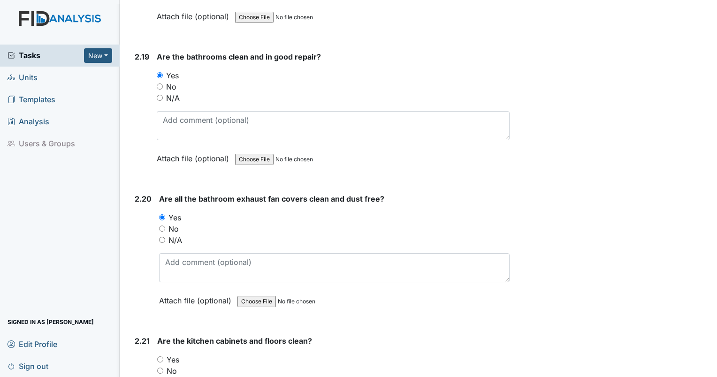
click at [160, 357] on input "Yes" at bounding box center [160, 360] width 6 height 6
radio input "true"
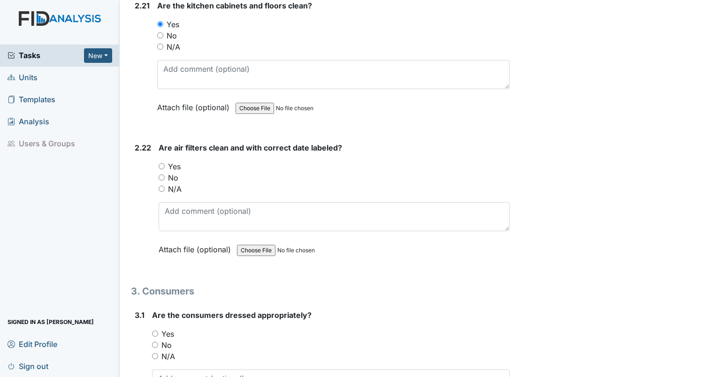
scroll to position [4409, 0]
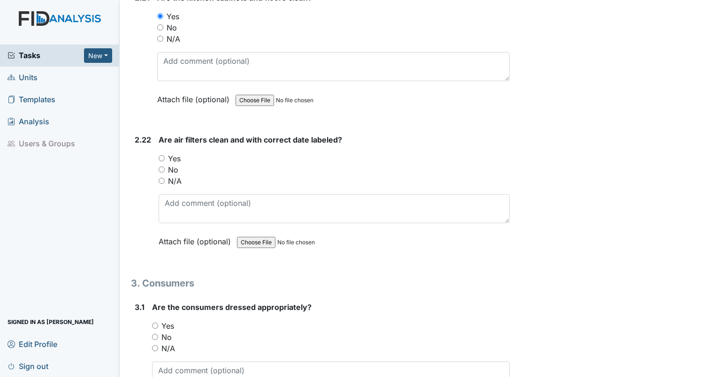
click at [161, 153] on div "Yes" at bounding box center [334, 158] width 351 height 11
click at [159, 155] on input "Yes" at bounding box center [162, 158] width 6 height 6
radio input "true"
click at [153, 323] on input "Yes" at bounding box center [155, 326] width 6 height 6
radio input "true"
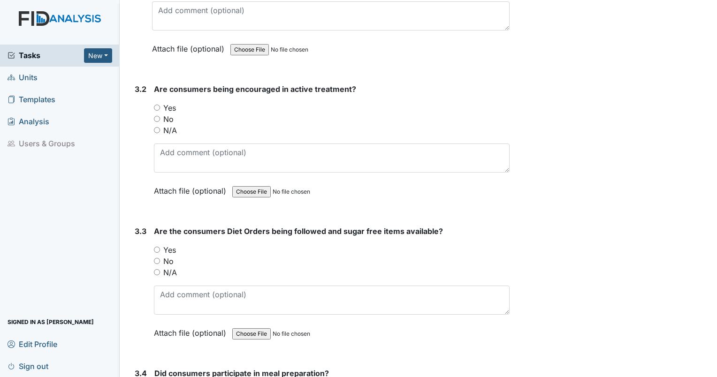
scroll to position [4777, 0]
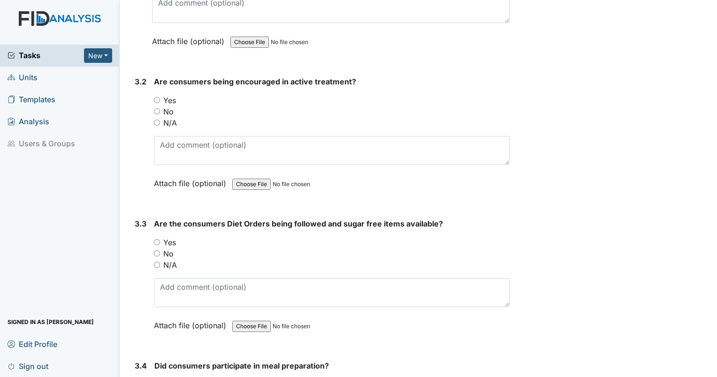
click at [156, 97] on input "Yes" at bounding box center [157, 100] width 6 height 6
radio input "true"
click at [155, 239] on input "Yes" at bounding box center [157, 242] width 6 height 6
radio input "true"
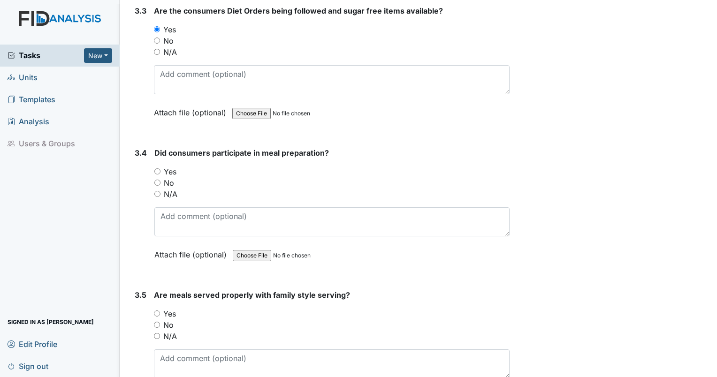
scroll to position [4998, 0]
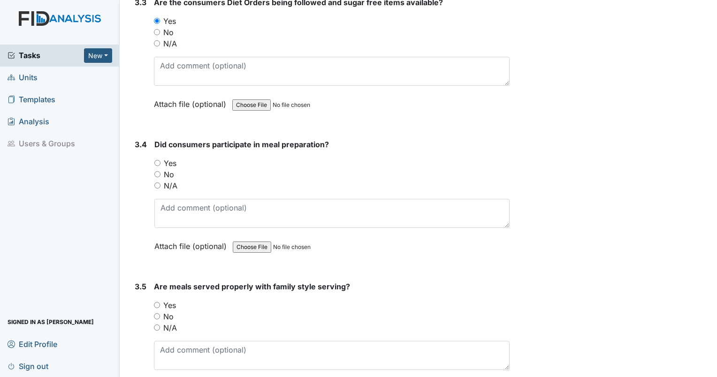
click at [159, 183] on input "N/A" at bounding box center [157, 186] width 6 height 6
radio input "true"
click at [158, 325] on input "N/A" at bounding box center [157, 328] width 6 height 6
radio input "true"
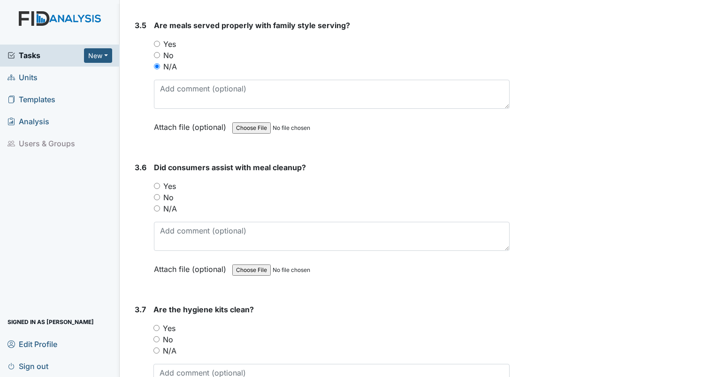
scroll to position [5284, 0]
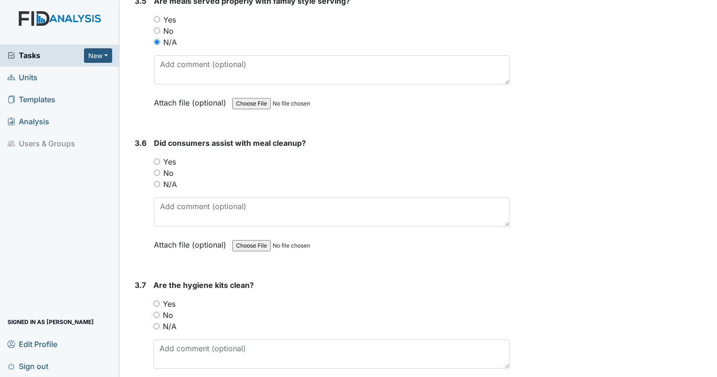
click at [158, 159] on input "Yes" at bounding box center [157, 162] width 6 height 6
radio input "true"
click at [159, 301] on input "Yes" at bounding box center [156, 304] width 6 height 6
radio input "true"
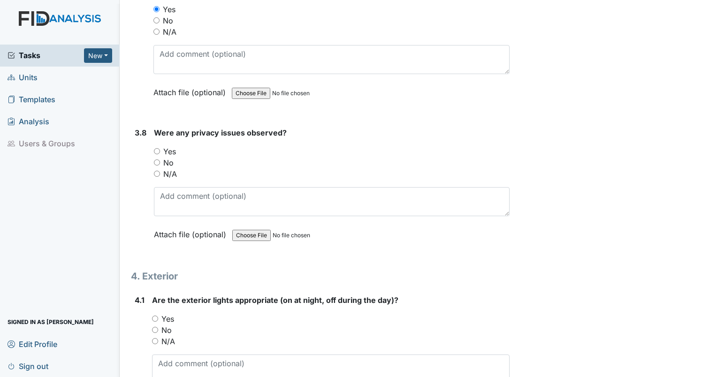
scroll to position [5603, 0]
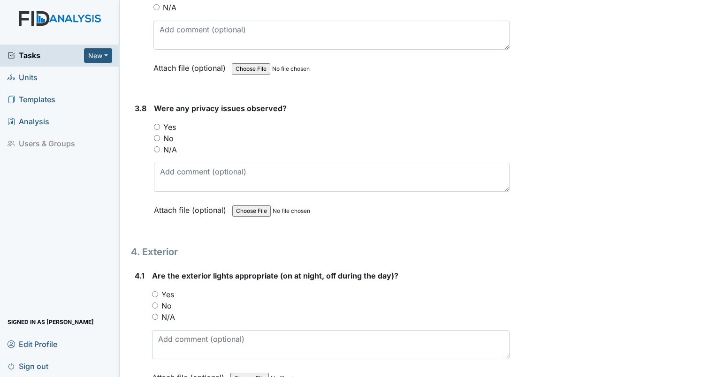
click at [159, 135] on input "No" at bounding box center [157, 138] width 6 height 6
radio input "true"
click at [154, 291] on input "Yes" at bounding box center [155, 294] width 6 height 6
radio input "true"
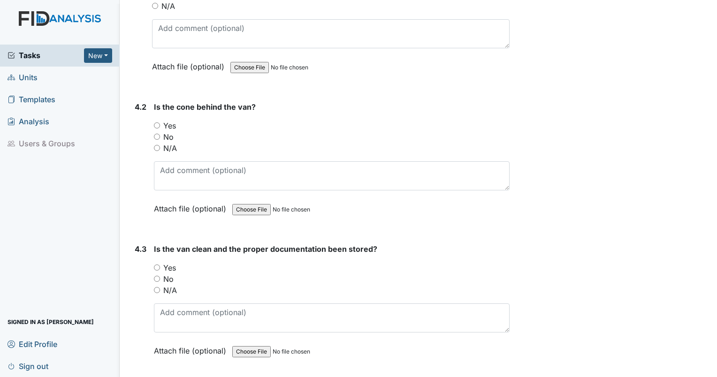
scroll to position [5914, 0]
click at [158, 120] on div "Yes" at bounding box center [332, 125] width 356 height 11
click at [157, 122] on input "Yes" at bounding box center [157, 125] width 6 height 6
radio input "true"
click at [157, 265] on input "Yes" at bounding box center [157, 268] width 6 height 6
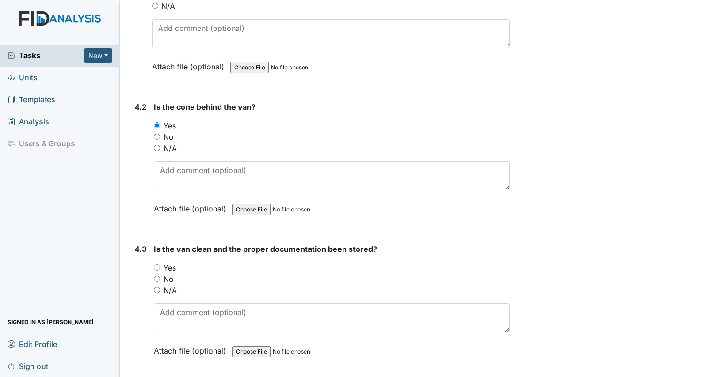
radio input "true"
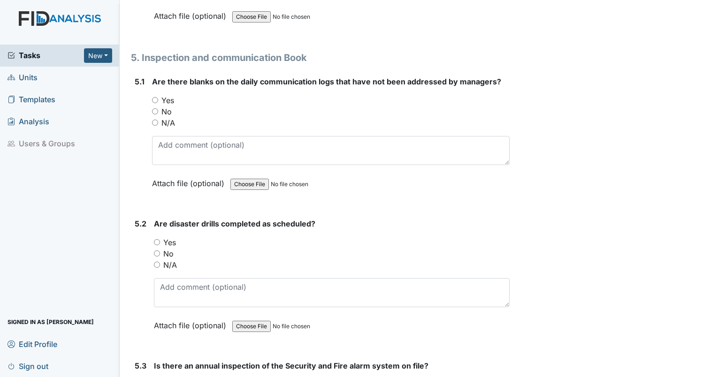
scroll to position [6290, 0]
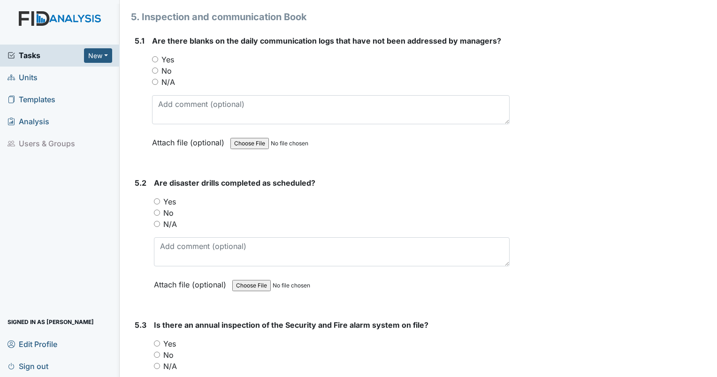
click at [153, 68] on input "No" at bounding box center [155, 71] width 6 height 6
radio input "true"
click at [155, 207] on div "No" at bounding box center [332, 212] width 356 height 11
click at [159, 210] on input "No" at bounding box center [157, 213] width 6 height 6
radio input "true"
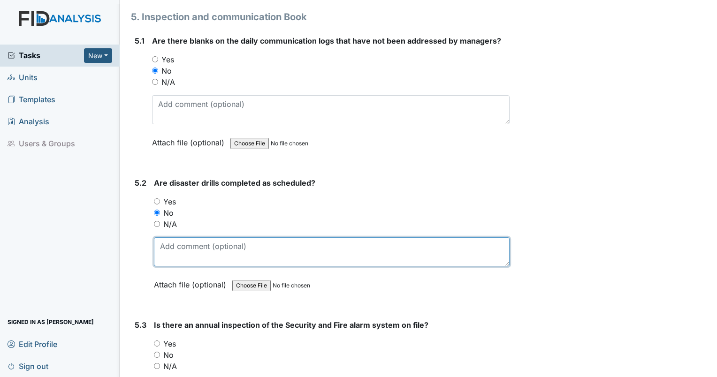
click at [177, 237] on textarea at bounding box center [332, 251] width 356 height 29
type textarea "no drill for August."
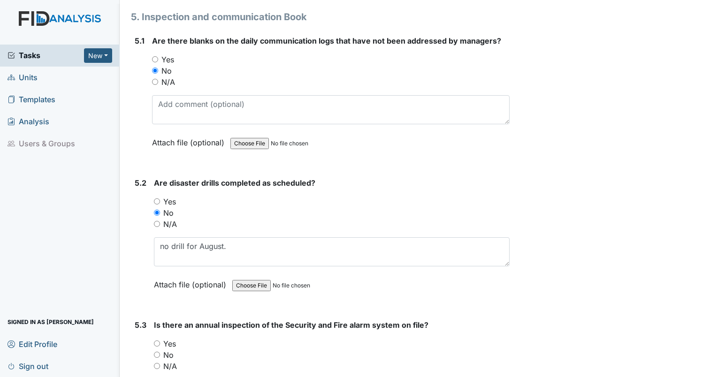
click at [157, 341] on input "Yes" at bounding box center [157, 344] width 6 height 6
radio input "true"
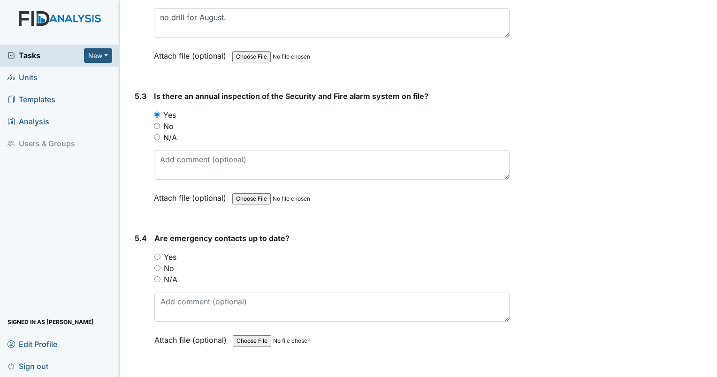
scroll to position [6585, 0]
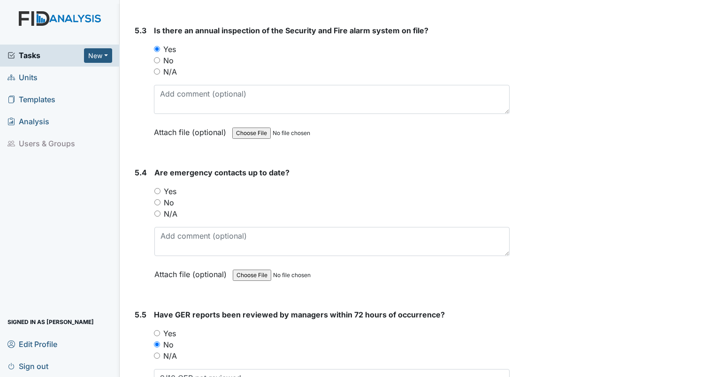
click at [159, 188] on input "Yes" at bounding box center [157, 191] width 6 height 6
radio input "true"
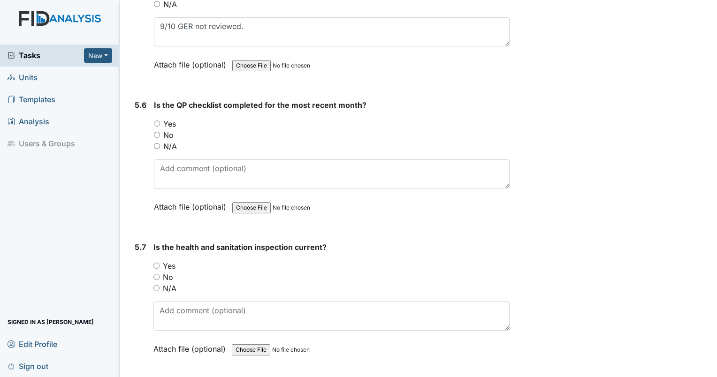
scroll to position [6961, 0]
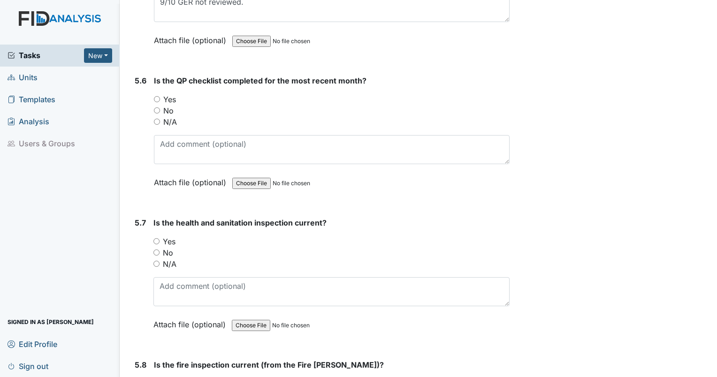
click at [158, 96] on input "Yes" at bounding box center [157, 99] width 6 height 6
radio input "true"
click at [154, 238] on input "Yes" at bounding box center [156, 241] width 6 height 6
radio input "true"
click at [160, 377] on div "Yes" at bounding box center [332, 383] width 356 height 11
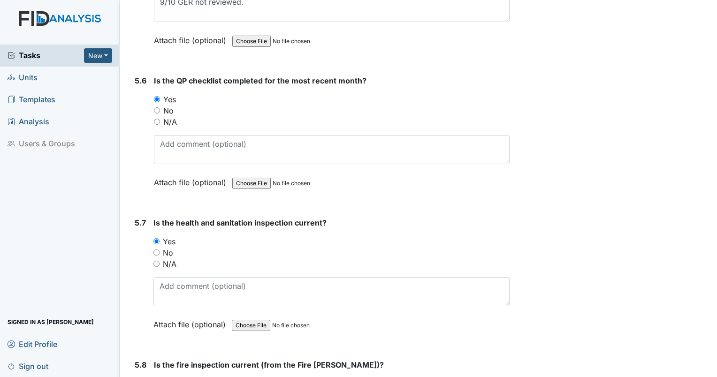
click at [161, 377] on div "Yes" at bounding box center [332, 383] width 356 height 11
click at [156, 377] on input "Yes" at bounding box center [157, 384] width 6 height 6
radio input "true"
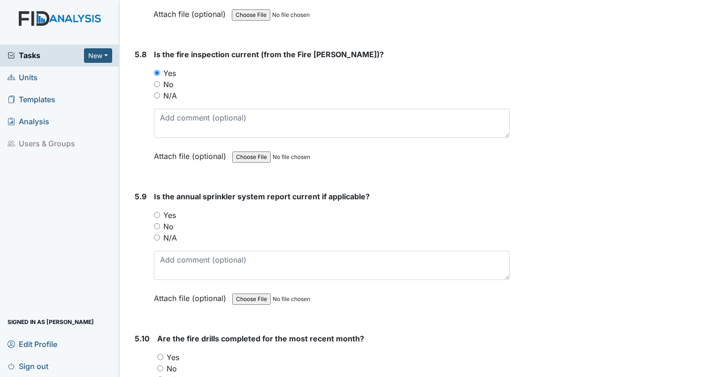
scroll to position [7362, 0]
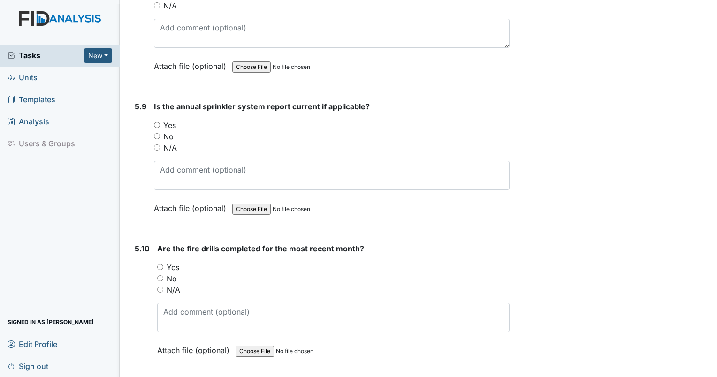
click at [160, 264] on input "Yes" at bounding box center [160, 267] width 6 height 6
radio input "true"
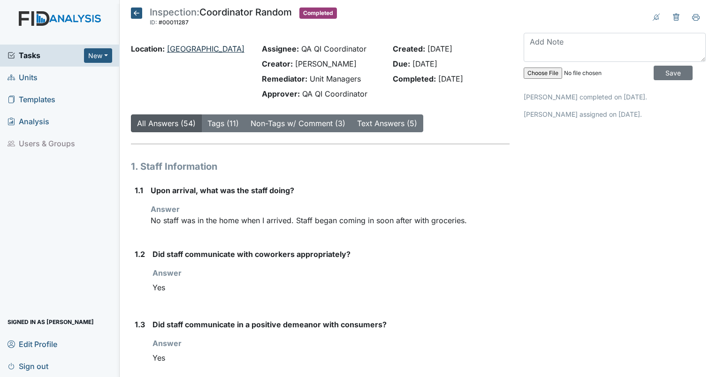
click at [184, 46] on link "[GEOGRAPHIC_DATA]" at bounding box center [205, 48] width 77 height 9
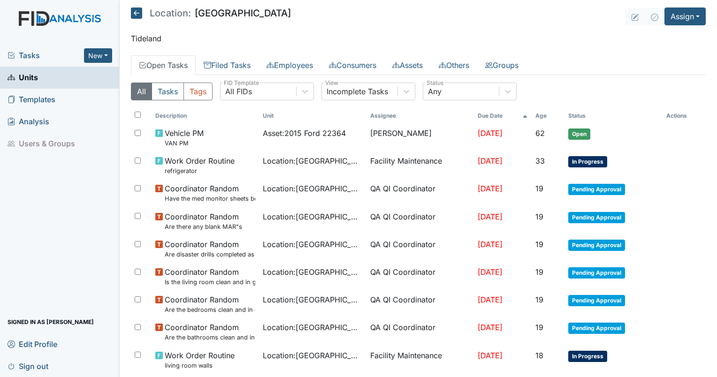
click at [239, 75] on div "All Tasks Tags All FIDs FID Template Incomplete Tasks View Any Status Descripti…" at bounding box center [418, 296] width 575 height 442
click at [235, 64] on link "Filed Tasks" at bounding box center [227, 65] width 63 height 20
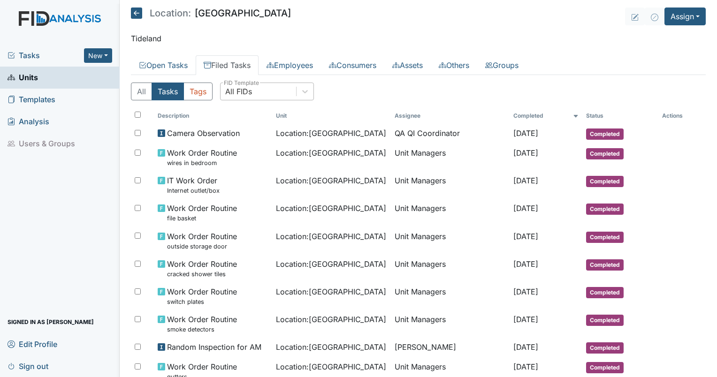
click at [265, 98] on div "All FIDs" at bounding box center [259, 91] width 76 height 17
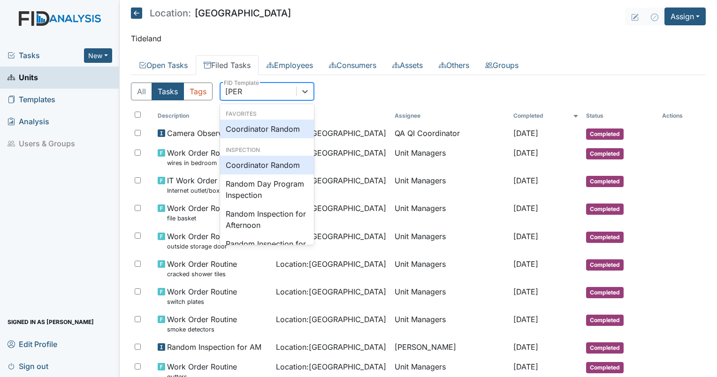
type input "random"
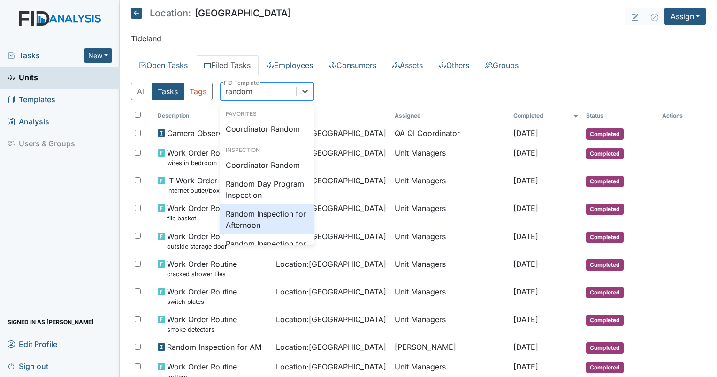
click at [265, 214] on div "Random Inspection for Afternoon" at bounding box center [267, 220] width 94 height 30
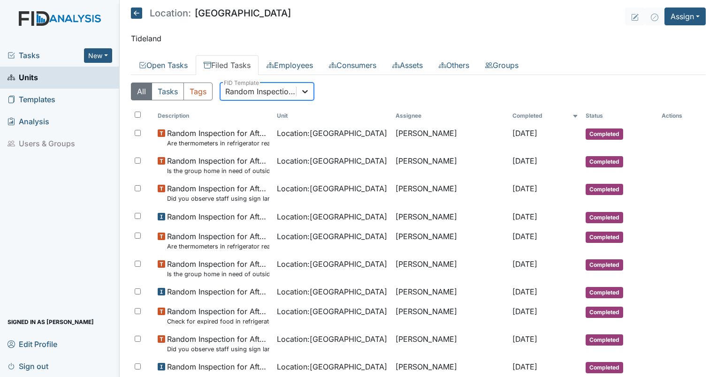
click at [305, 89] on icon at bounding box center [304, 91] width 9 height 9
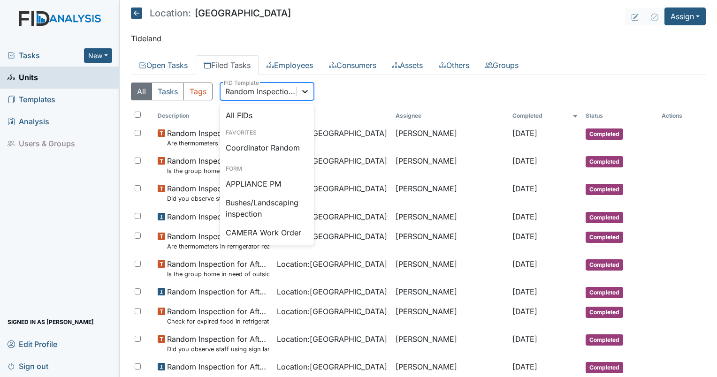
scroll to position [835, 0]
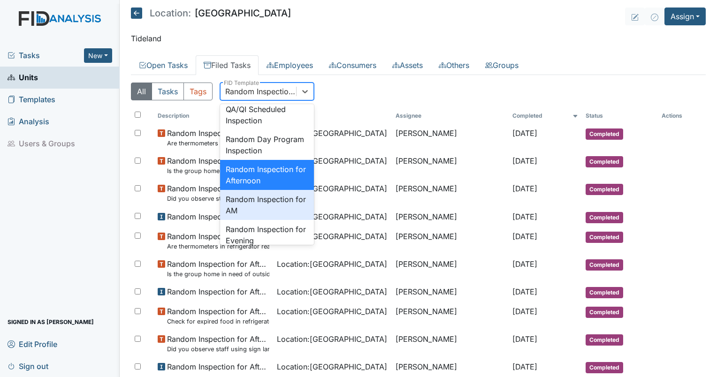
click at [294, 220] on div "Random Inspection for AM" at bounding box center [267, 205] width 94 height 30
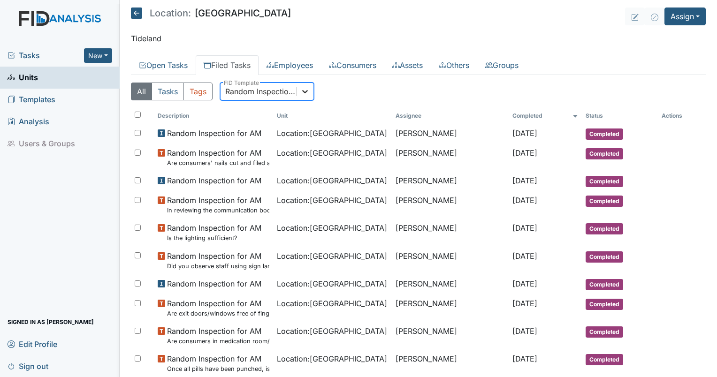
click at [302, 94] on icon at bounding box center [304, 91] width 9 height 9
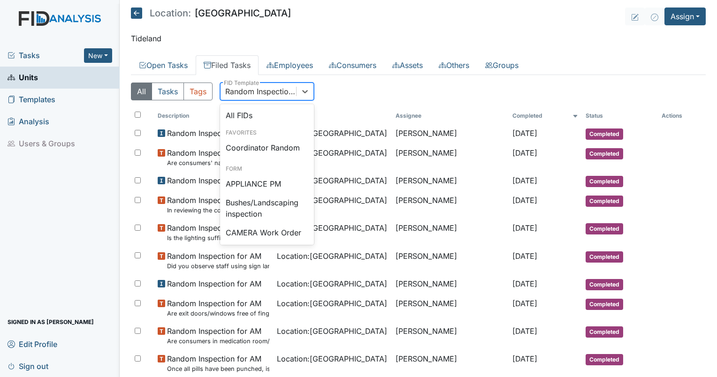
scroll to position [865, 0]
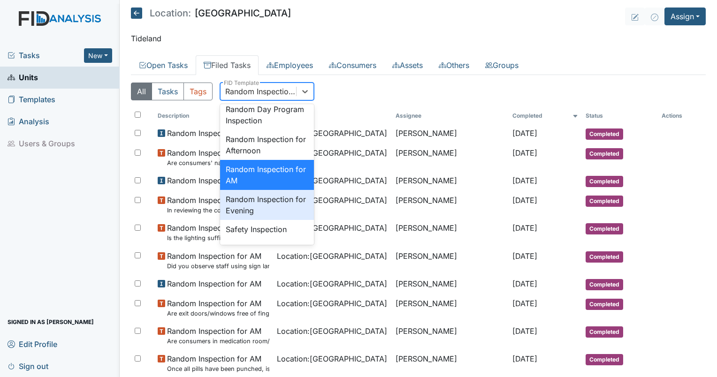
click at [286, 220] on div "Random Inspection for Evening" at bounding box center [267, 205] width 94 height 30
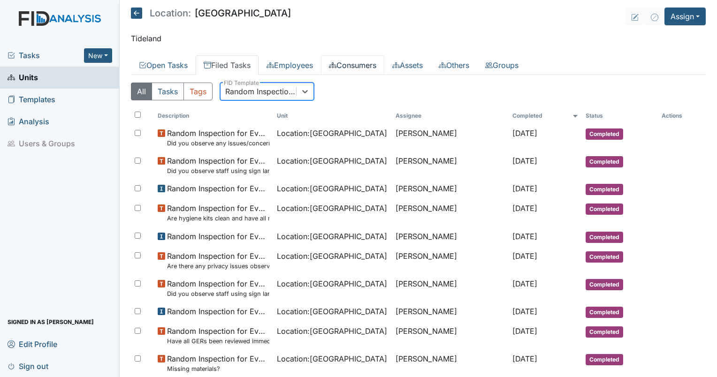
click at [360, 71] on link "Consumers" at bounding box center [352, 65] width 63 height 20
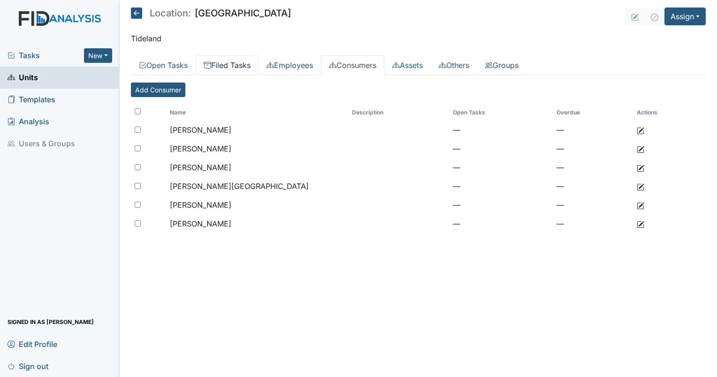
click at [237, 65] on link "Filed Tasks" at bounding box center [227, 65] width 63 height 20
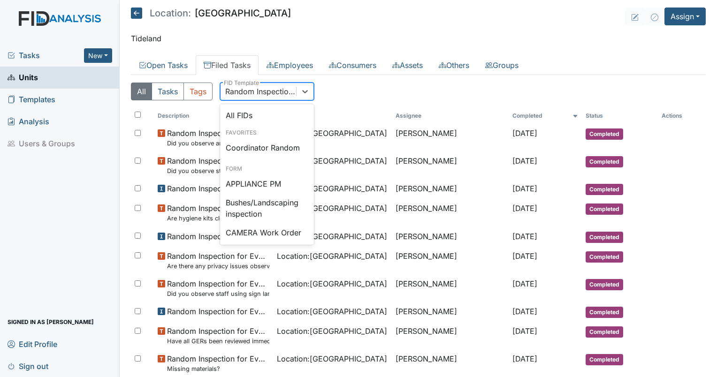
click at [250, 97] on div "Random Inspection for Evening" at bounding box center [259, 91] width 76 height 17
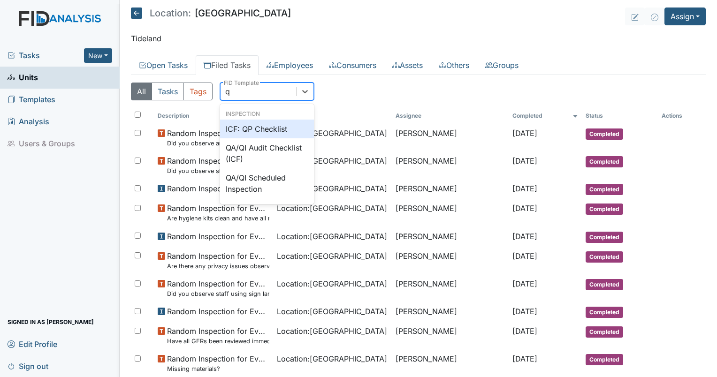
type input "qp"
click at [259, 131] on div "ICF: QP Checklist" at bounding box center [267, 129] width 94 height 19
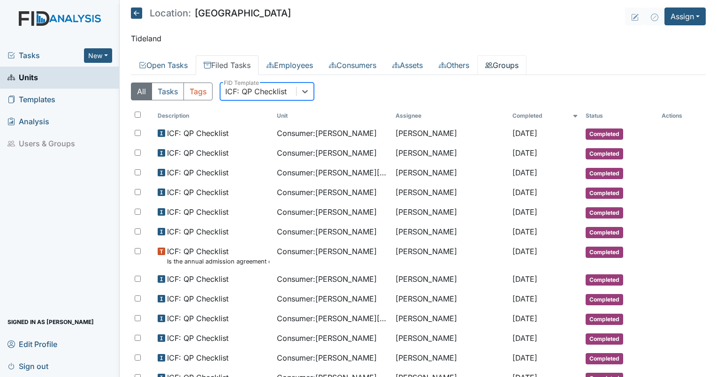
click at [498, 62] on link "Groups" at bounding box center [501, 65] width 49 height 20
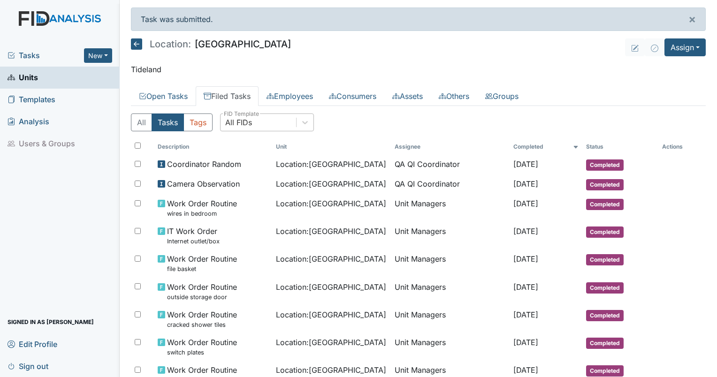
click at [272, 119] on div "All FIDs" at bounding box center [259, 122] width 76 height 17
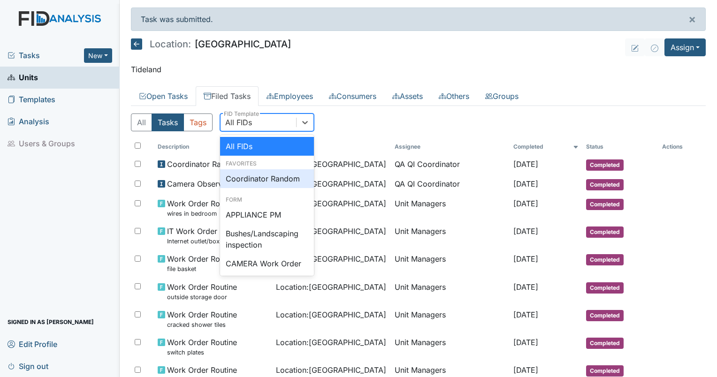
click at [264, 176] on div "Coordinator Random" at bounding box center [267, 178] width 94 height 19
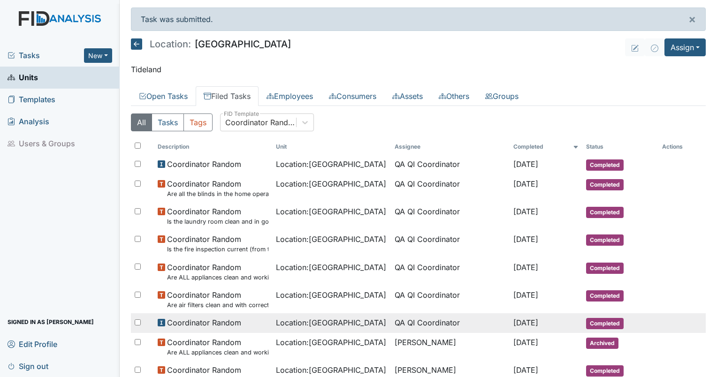
click at [370, 320] on div "Location : Beaufort Heights" at bounding box center [331, 322] width 111 height 11
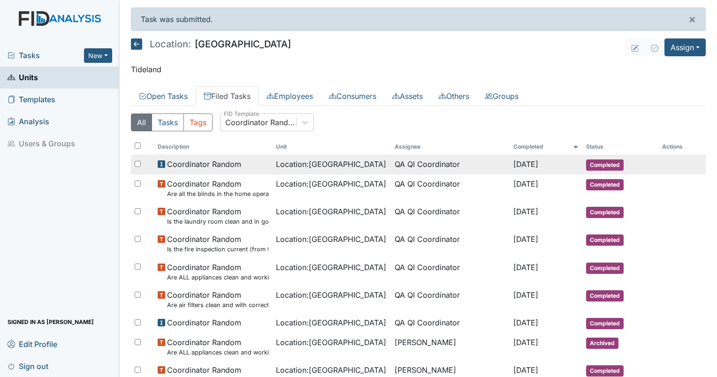
click at [329, 171] on td "Location : Beaufort Heights" at bounding box center [331, 165] width 119 height 20
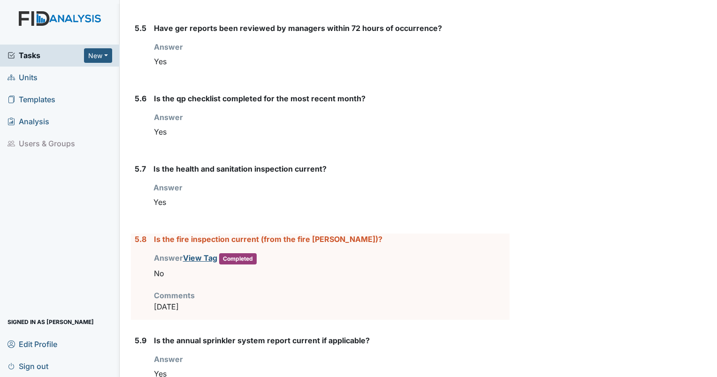
scroll to position [4225, 0]
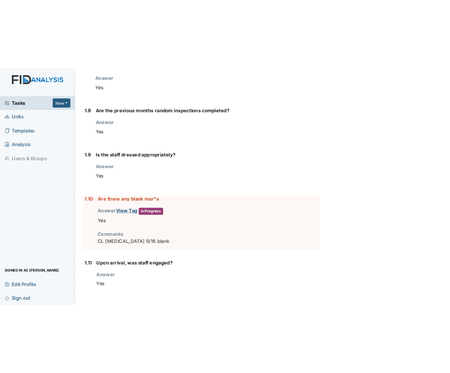
scroll to position [630, 0]
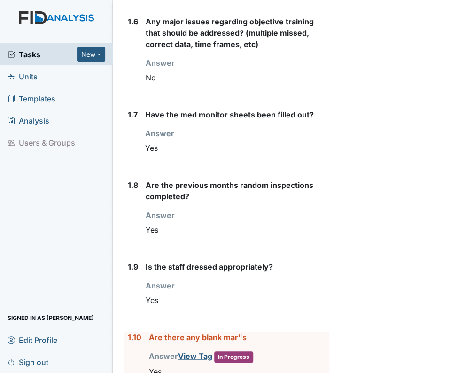
click at [285, 147] on div "Answer You must select one of the below options. Yes" at bounding box center [237, 142] width 184 height 29
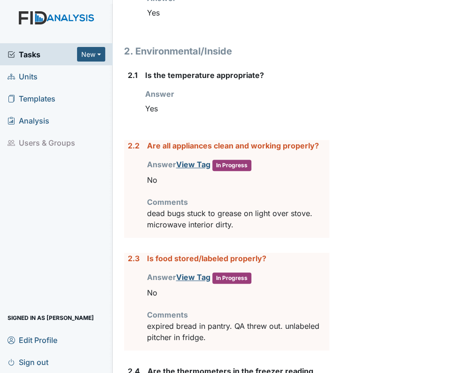
scroll to position [1094, 0]
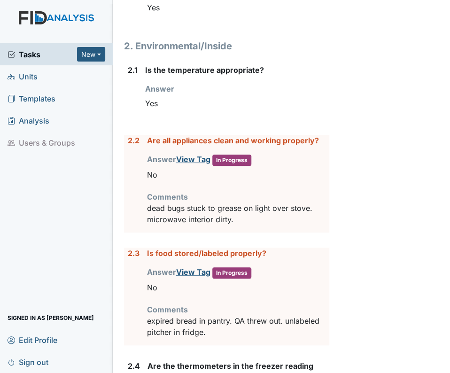
click at [302, 182] on div "No" at bounding box center [238, 175] width 182 height 18
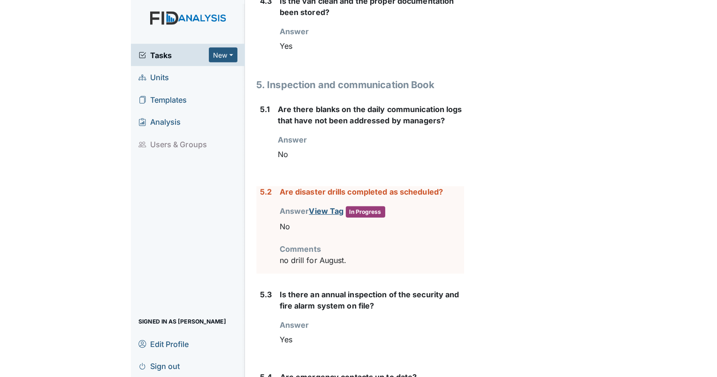
scroll to position [3833, 0]
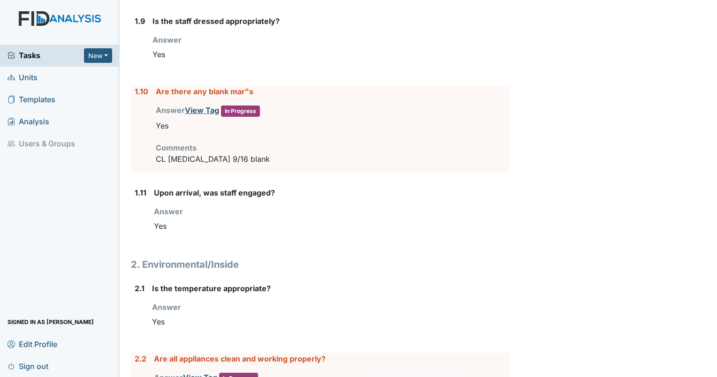
scroll to position [751, 0]
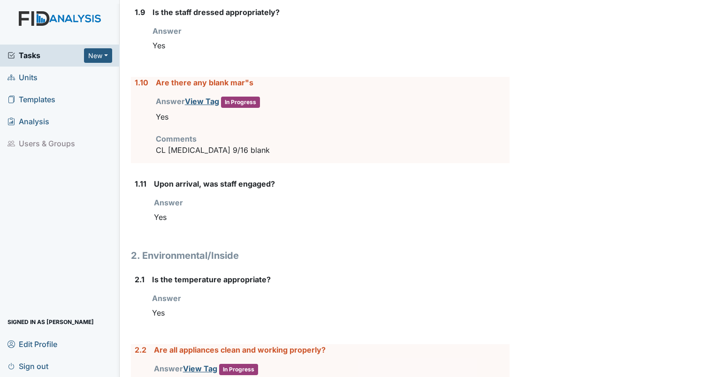
drag, startPoint x: 275, startPoint y: 147, endPoint x: 133, endPoint y: 83, distance: 155.2
click at [133, 83] on div "1.10 Are there any blank mar"s Answer View Tag In Progress You must select one …" at bounding box center [320, 120] width 379 height 86
drag, startPoint x: 133, startPoint y: 83, endPoint x: 174, endPoint y: 83, distance: 40.8
copy div "1.10 Are there any blank mar"s Answer View Tag In Progress You must select one …"
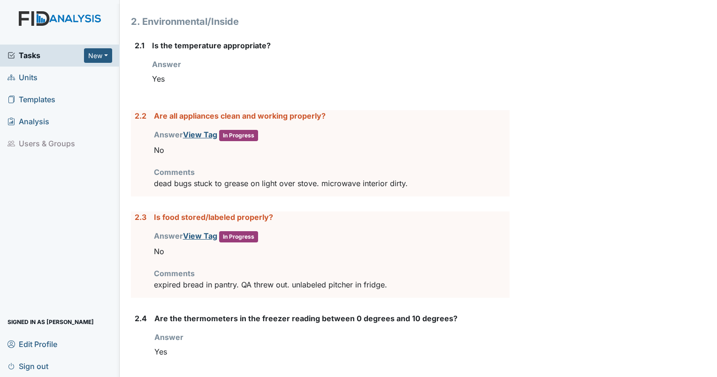
scroll to position [1048, 0]
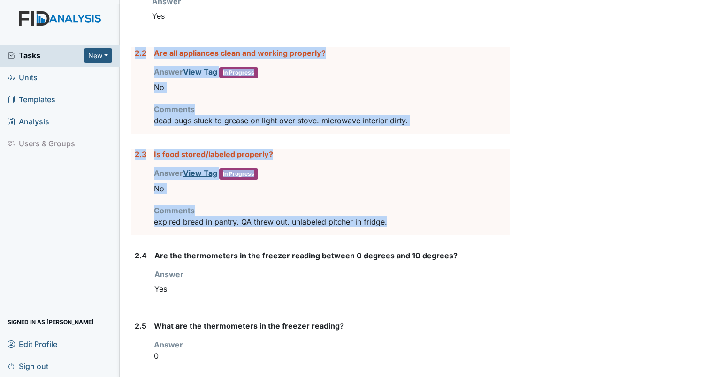
drag, startPoint x: 396, startPoint y: 219, endPoint x: 130, endPoint y: 50, distance: 315.6
copy form "2.2 Are all appliances clean and working properly? Answer View Tag In Progress …"
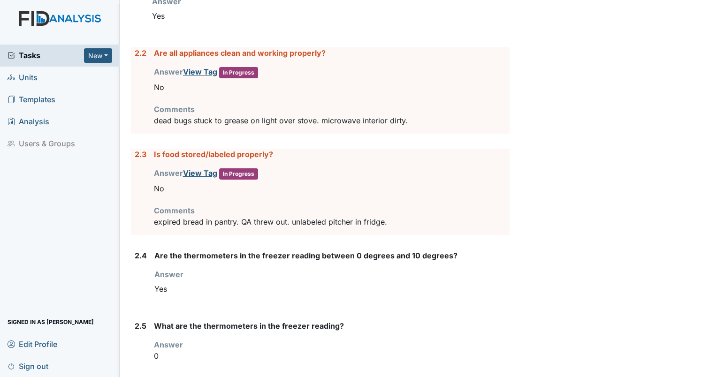
click at [209, 269] on div "Answer You must select one of the below options. Yes" at bounding box center [331, 283] width 355 height 29
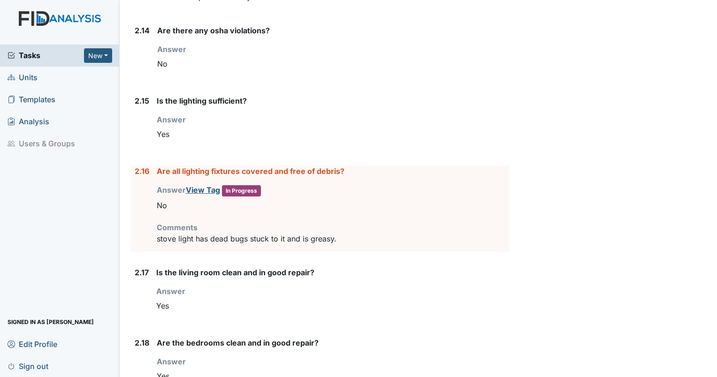
scroll to position [2060, 0]
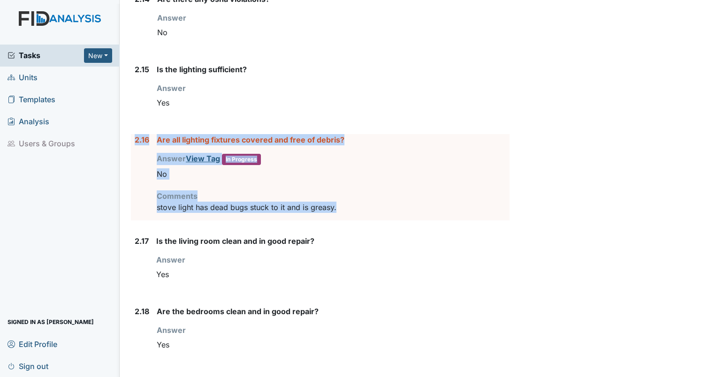
drag, startPoint x: 375, startPoint y: 199, endPoint x: 131, endPoint y: 130, distance: 253.8
click at [131, 134] on div "2.16 Are all lighting fixtures covered and free of debris? Answer View Tag In P…" at bounding box center [320, 177] width 379 height 86
drag, startPoint x: 131, startPoint y: 130, endPoint x: 180, endPoint y: 141, distance: 50.5
copy div "2.16 Are all lighting fixtures covered and free of debris? Answer View Tag In P…"
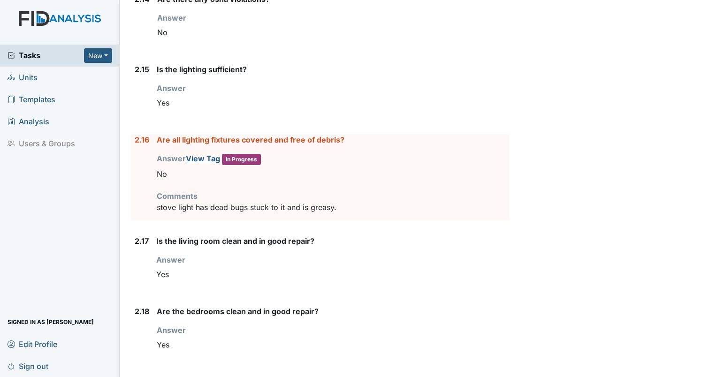
click at [219, 271] on div "Yes" at bounding box center [332, 275] width 353 height 18
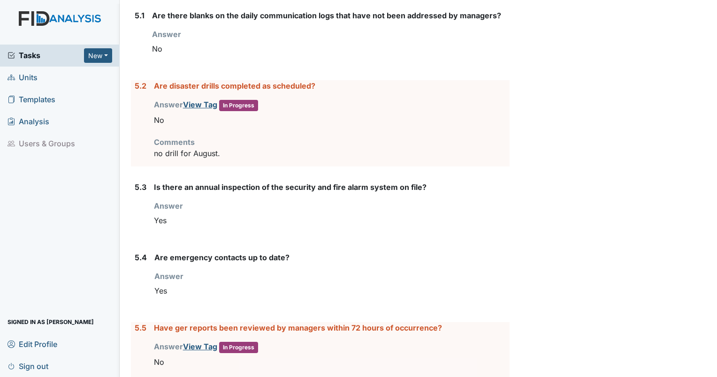
scroll to position [3612, 0]
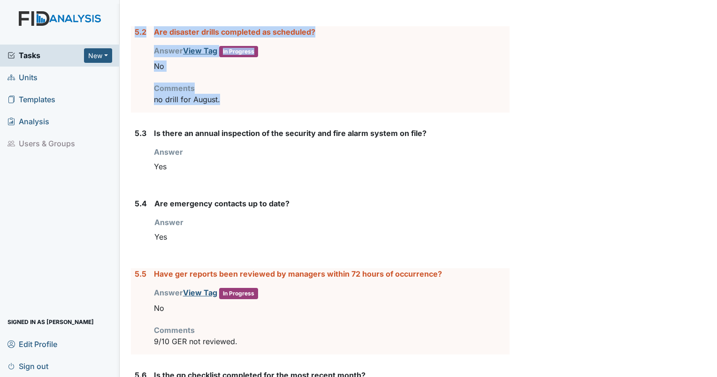
drag, startPoint x: 240, startPoint y: 84, endPoint x: 134, endPoint y: 24, distance: 122.1
click at [134, 26] on div "5.2 Are disaster drills completed as scheduled? Answer View Tag In Progress You…" at bounding box center [320, 69] width 379 height 86
drag, startPoint x: 134, startPoint y: 24, endPoint x: 198, endPoint y: 23, distance: 63.8
copy div "5.2 Are disaster drills completed as scheduled? Answer View Tag In Progress You…"
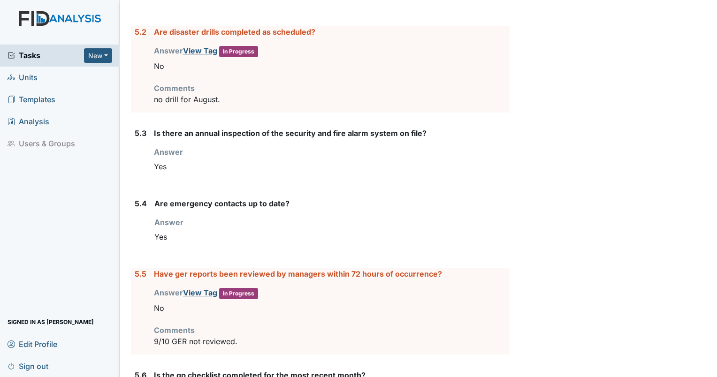
click at [210, 233] on div "Yes" at bounding box center [331, 237] width 355 height 18
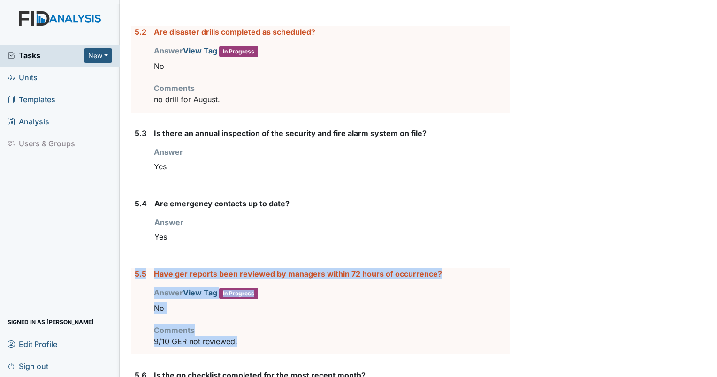
drag, startPoint x: 243, startPoint y: 333, endPoint x: 134, endPoint y: 264, distance: 128.2
click at [134, 268] on div "5.5 Have ger reports been reviewed by managers within 72 hours of occurrence? A…" at bounding box center [320, 311] width 379 height 86
drag, startPoint x: 134, startPoint y: 264, endPoint x: 169, endPoint y: 263, distance: 34.7
copy div "5.5 Have ger reports been reviewed by managers within 72 hours of occurrence? A…"
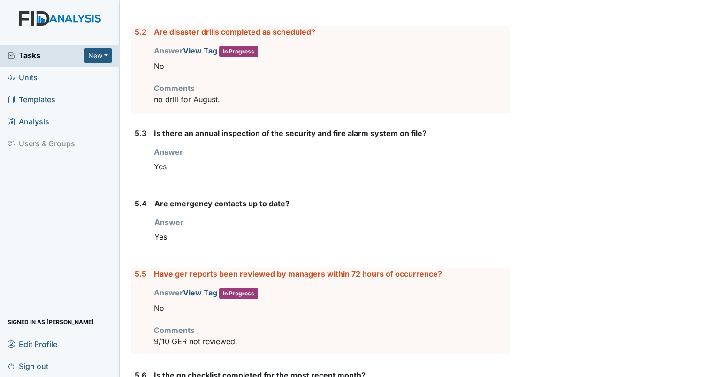
click at [195, 217] on div "Answer You must select one of the below options. Yes" at bounding box center [331, 231] width 355 height 29
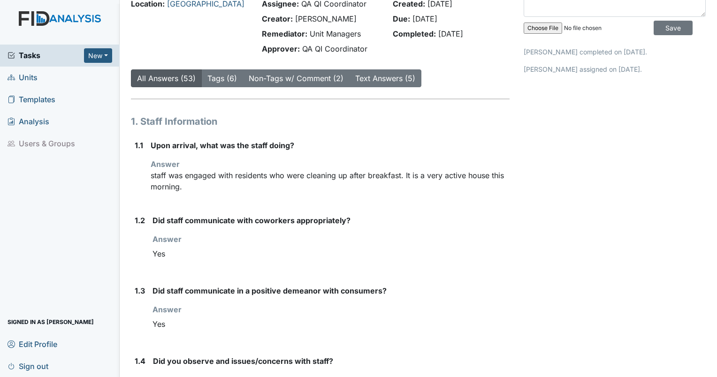
scroll to position [0, 0]
